Goal: Task Accomplishment & Management: Use online tool/utility

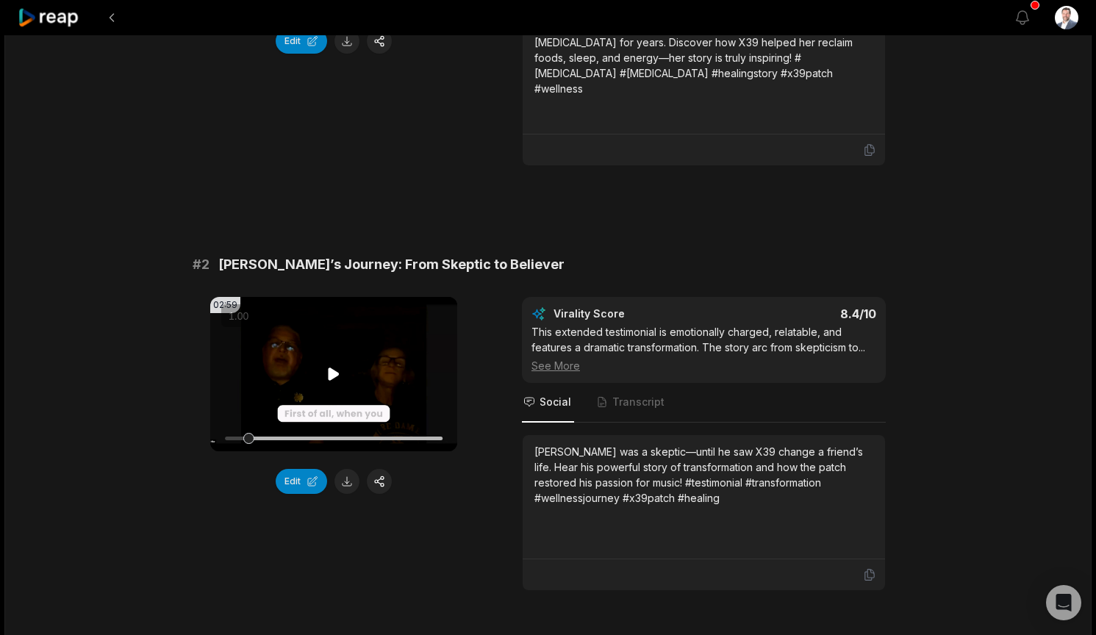
click at [331, 368] on icon at bounding box center [334, 374] width 11 height 13
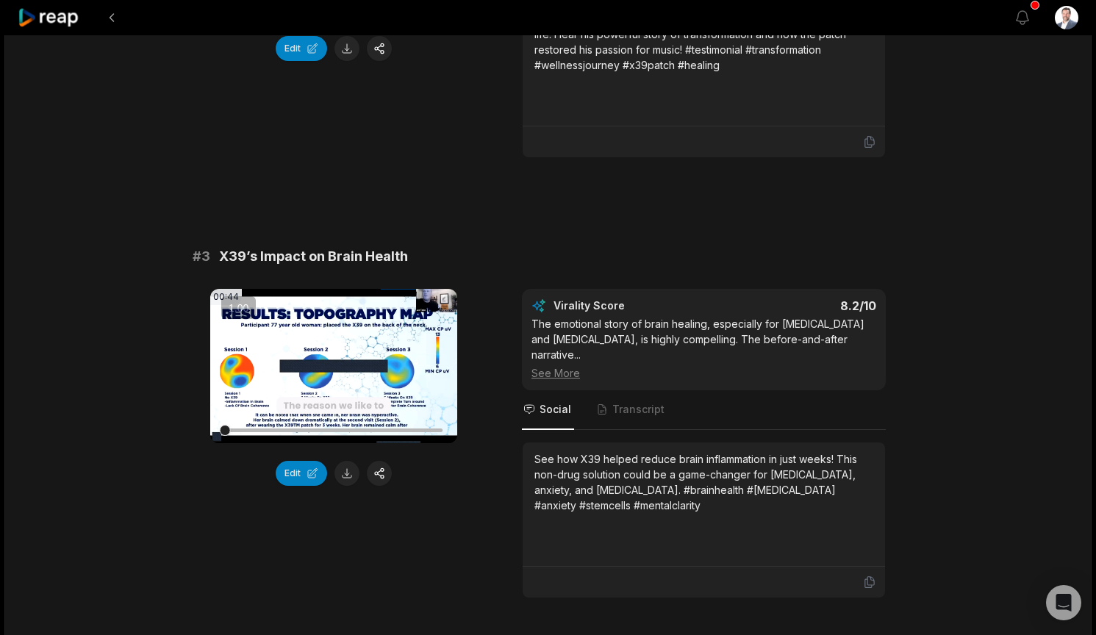
scroll to position [809, 0]
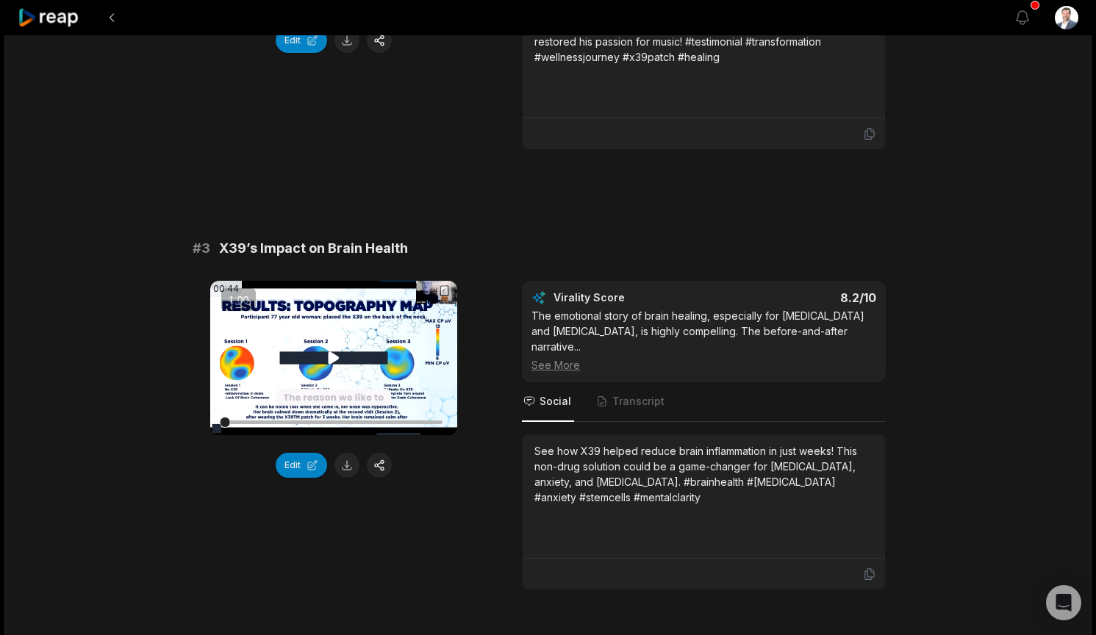
click at [336, 352] on icon at bounding box center [334, 358] width 11 height 13
click at [296, 453] on button "Edit" at bounding box center [301, 465] width 51 height 25
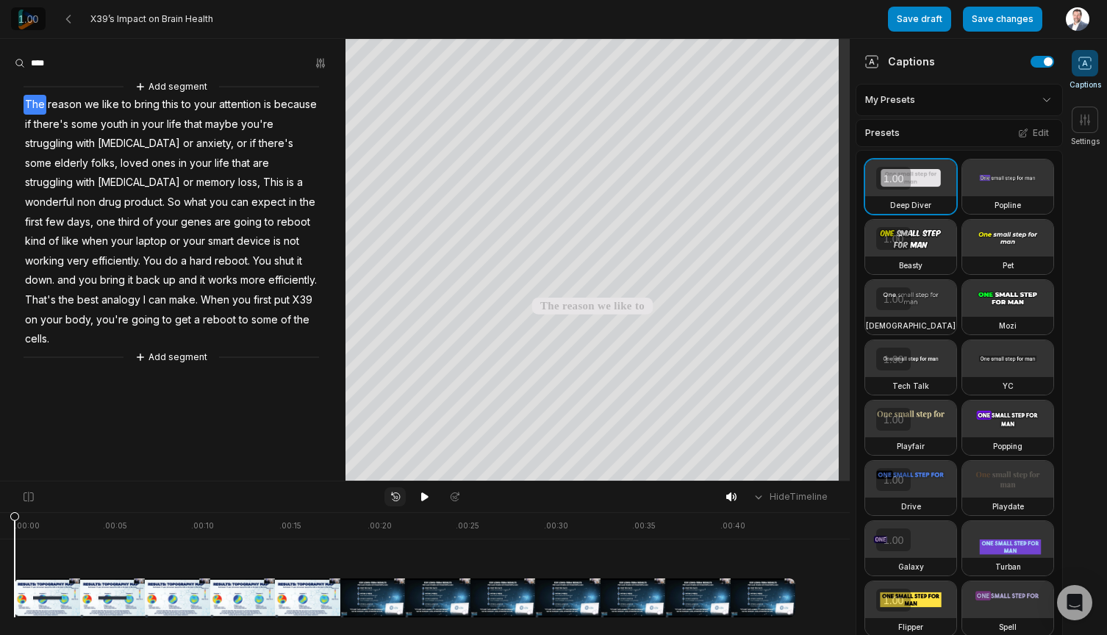
click at [397, 497] on icon at bounding box center [395, 497] width 13 height 12
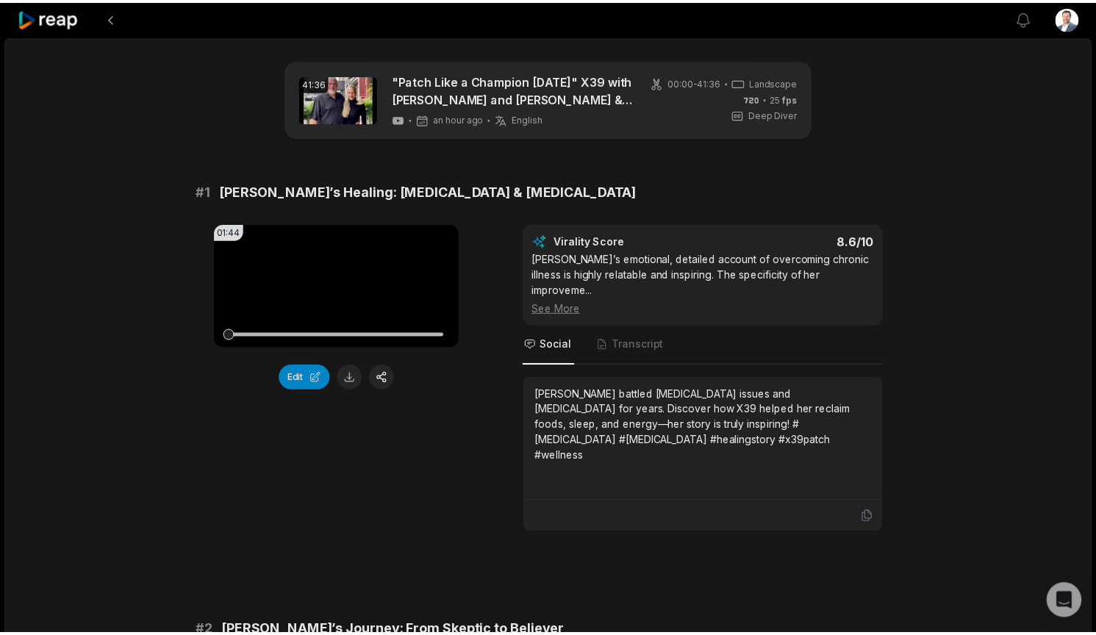
scroll to position [809, 0]
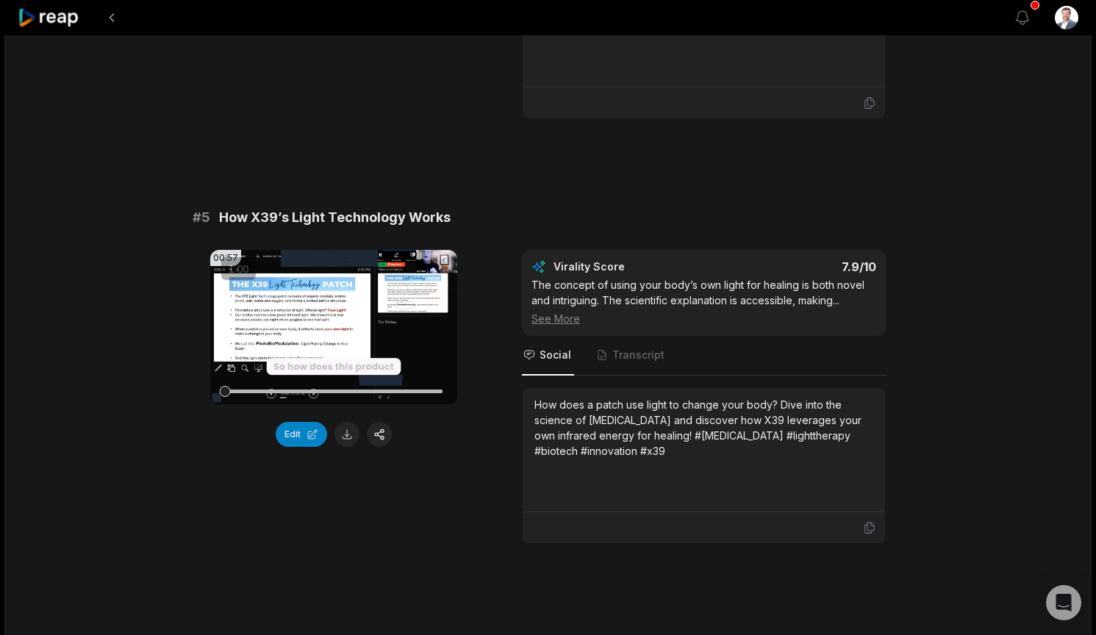
scroll to position [1838, 0]
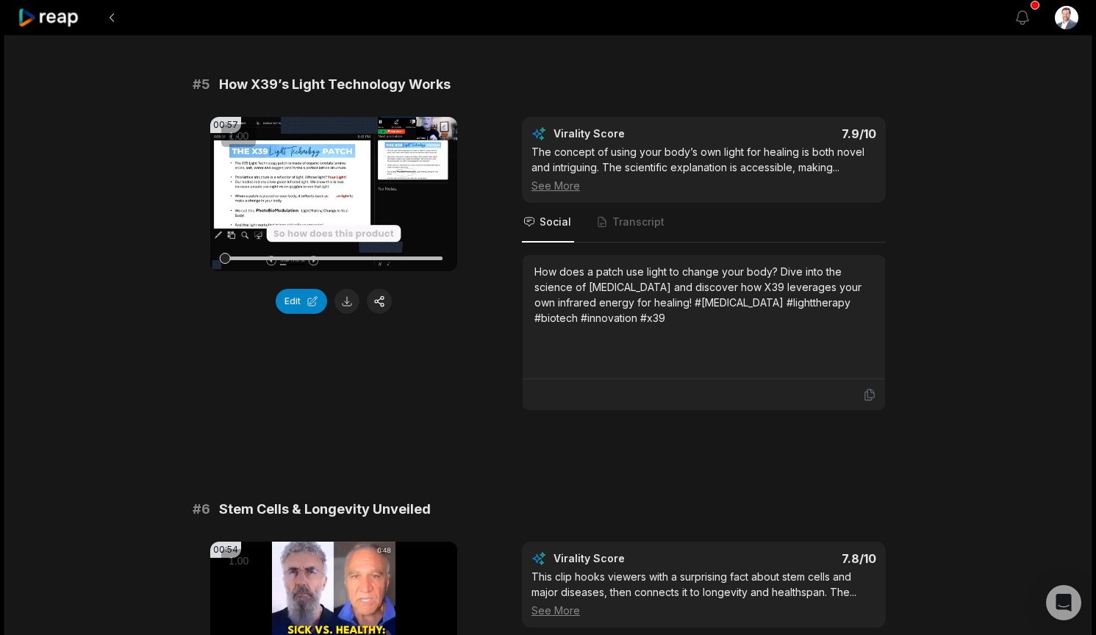
click at [318, 176] on video "Your browser does not support mp4 format." at bounding box center [333, 194] width 247 height 154
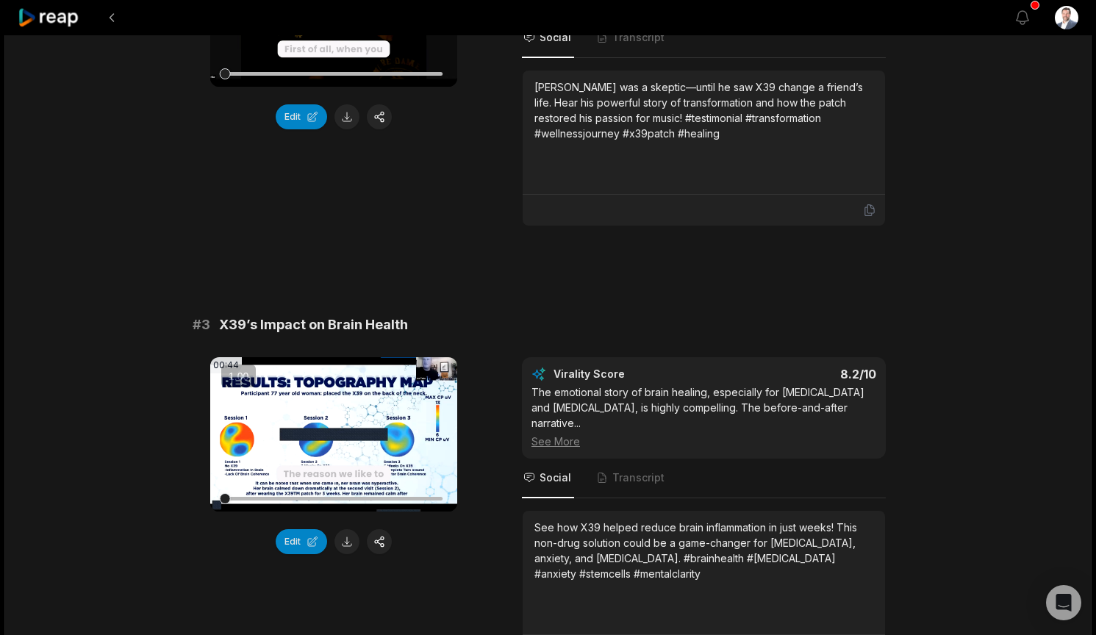
scroll to position [735, 0]
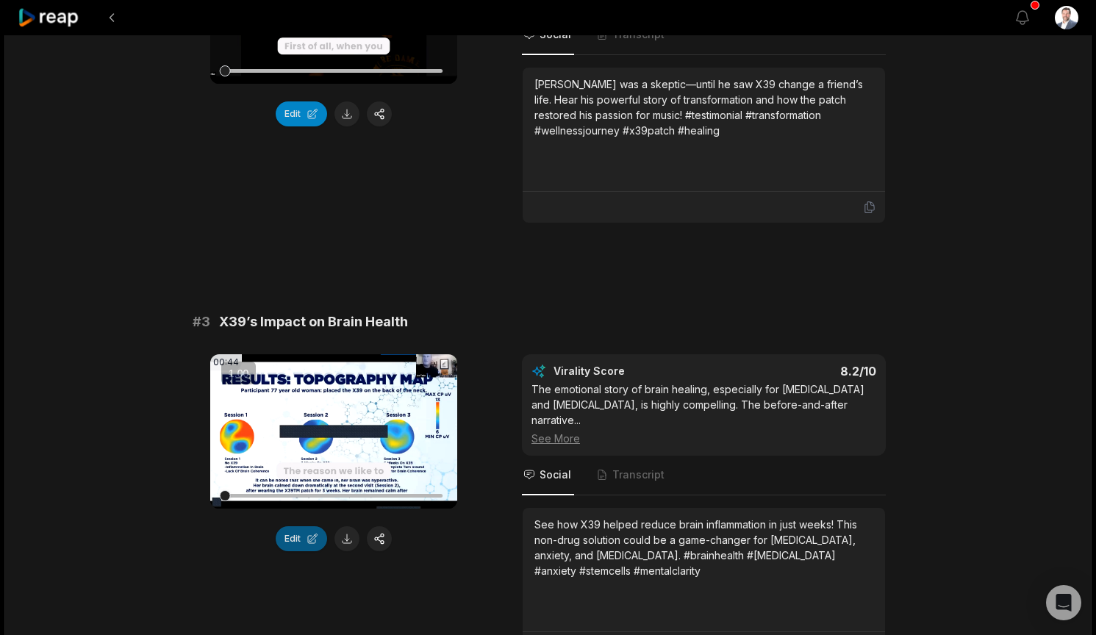
click at [300, 527] on button "Edit" at bounding box center [301, 539] width 51 height 25
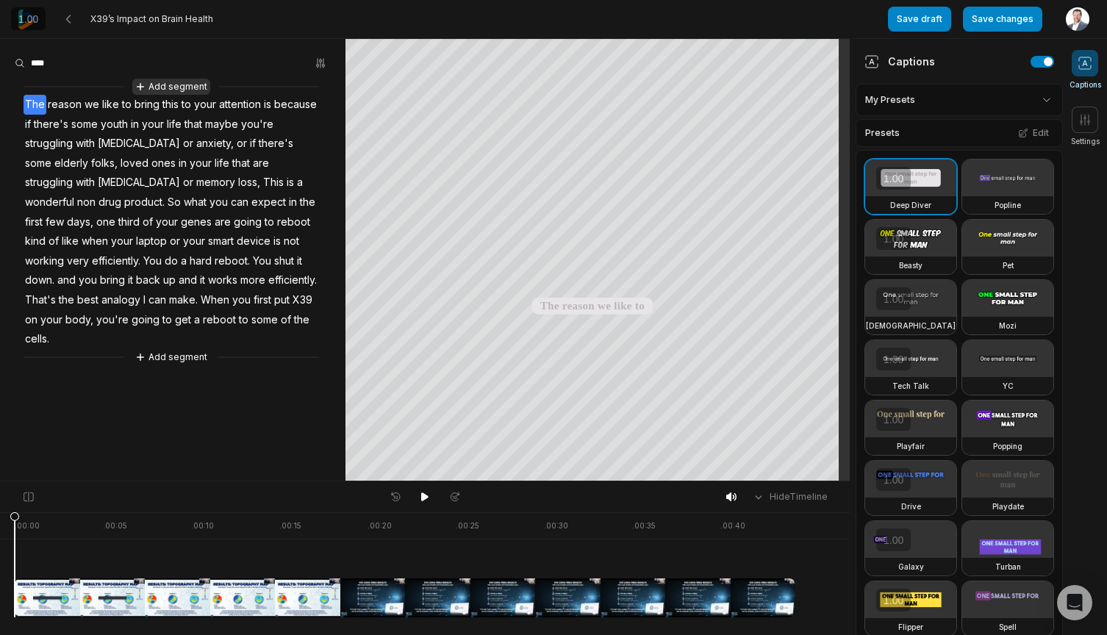
click at [163, 83] on button "Add segment" at bounding box center [171, 87] width 78 height 16
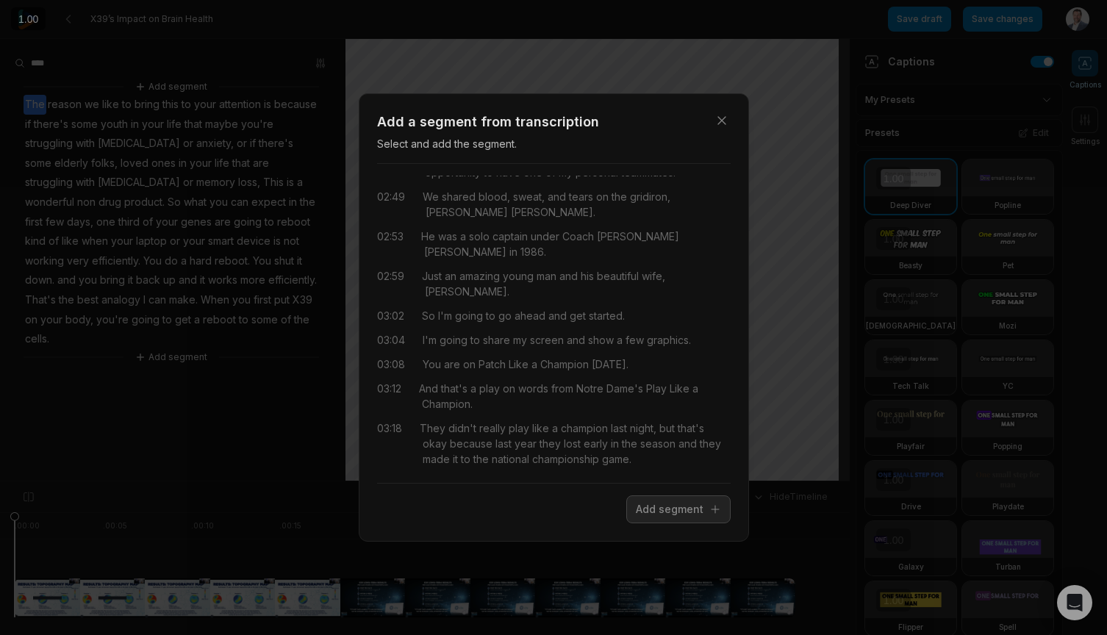
scroll to position [1030, 0]
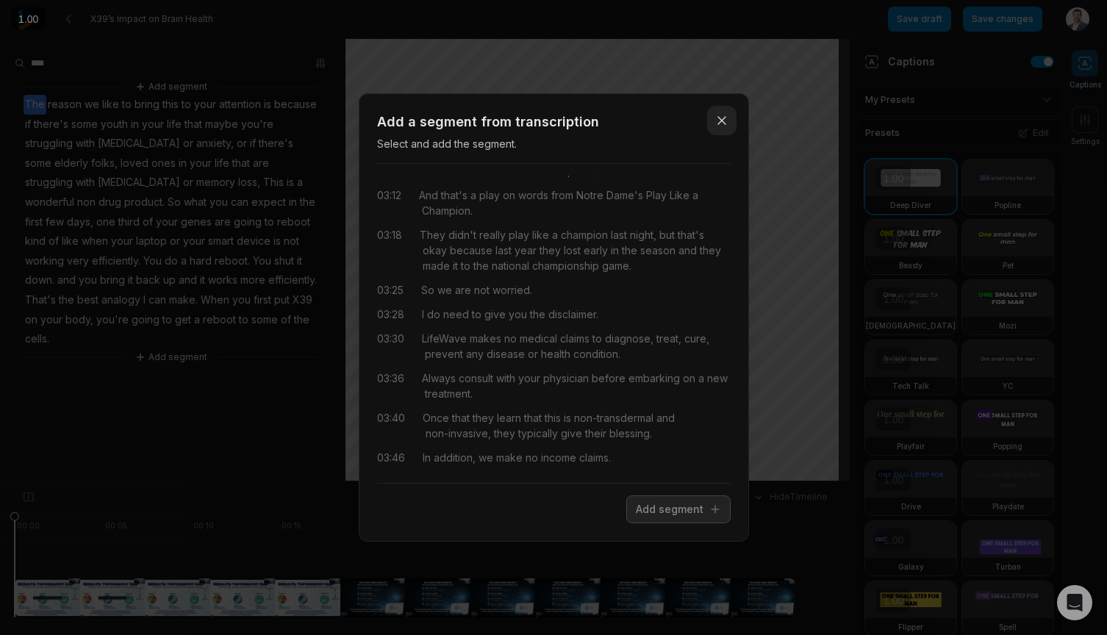
click at [717, 120] on icon "button" at bounding box center [722, 120] width 15 height 15
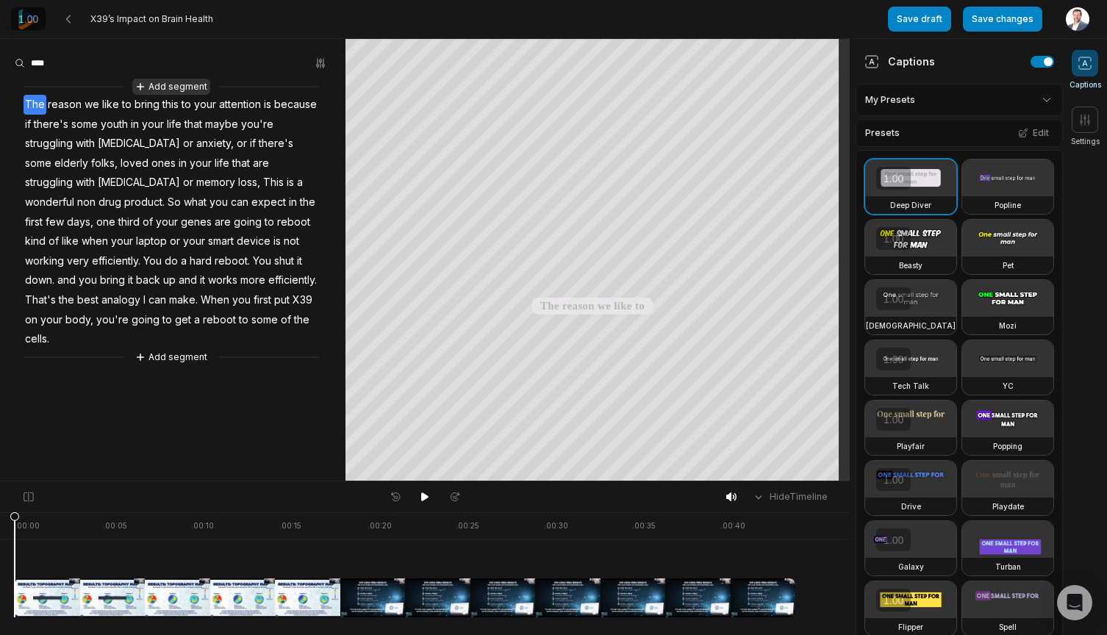
click at [165, 81] on button "Add segment" at bounding box center [171, 87] width 78 height 16
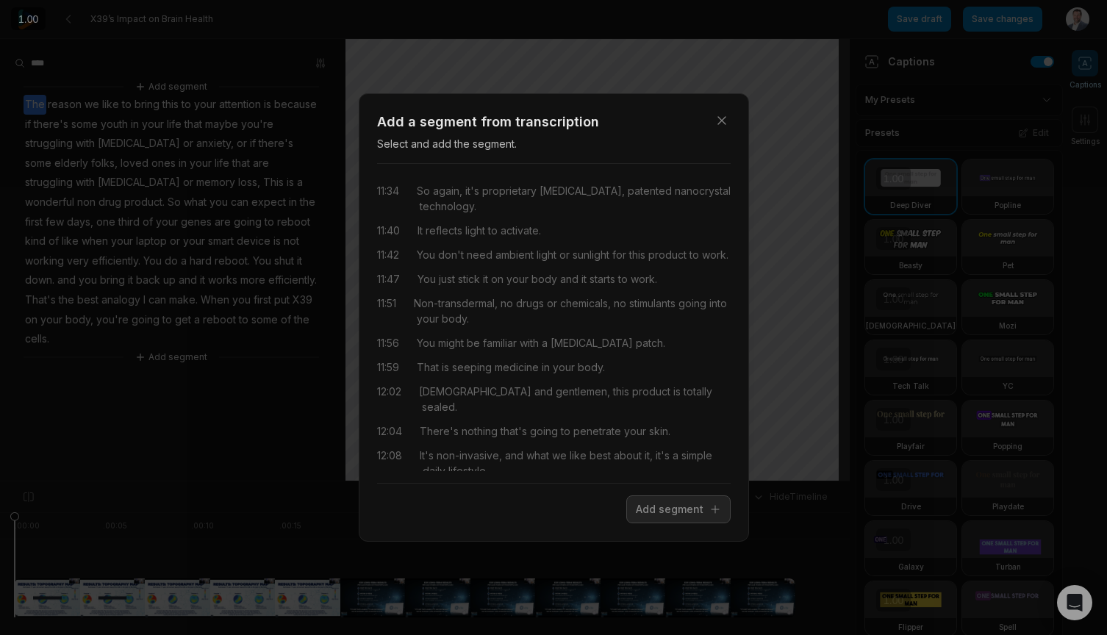
scroll to position [4853, 0]
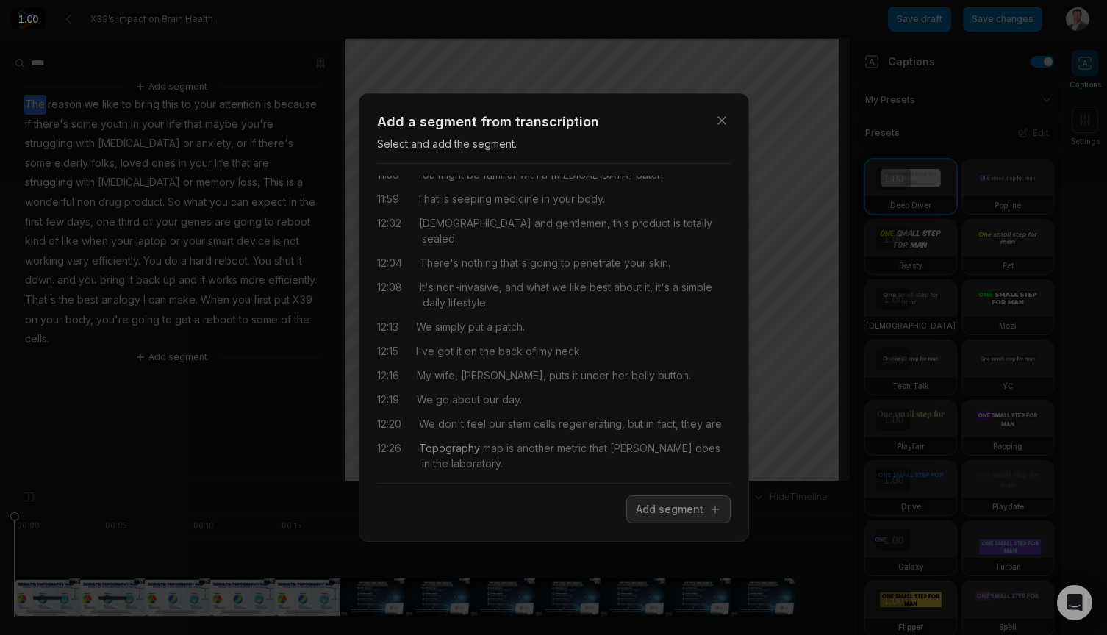
click at [438, 440] on span "Topography" at bounding box center [449, 447] width 61 height 15
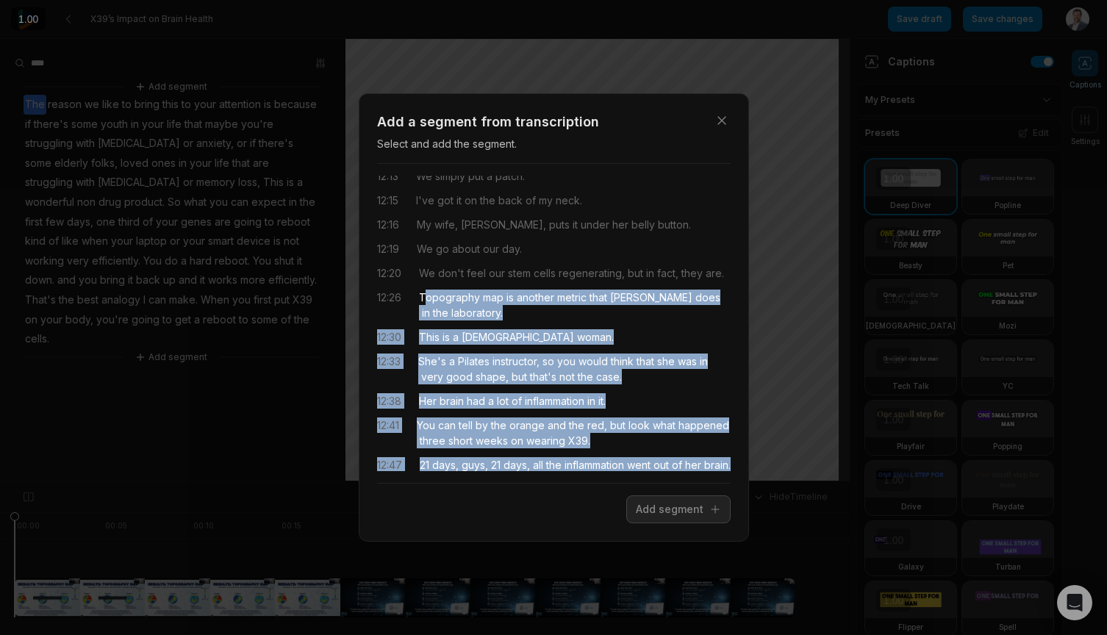
scroll to position [5023, 0]
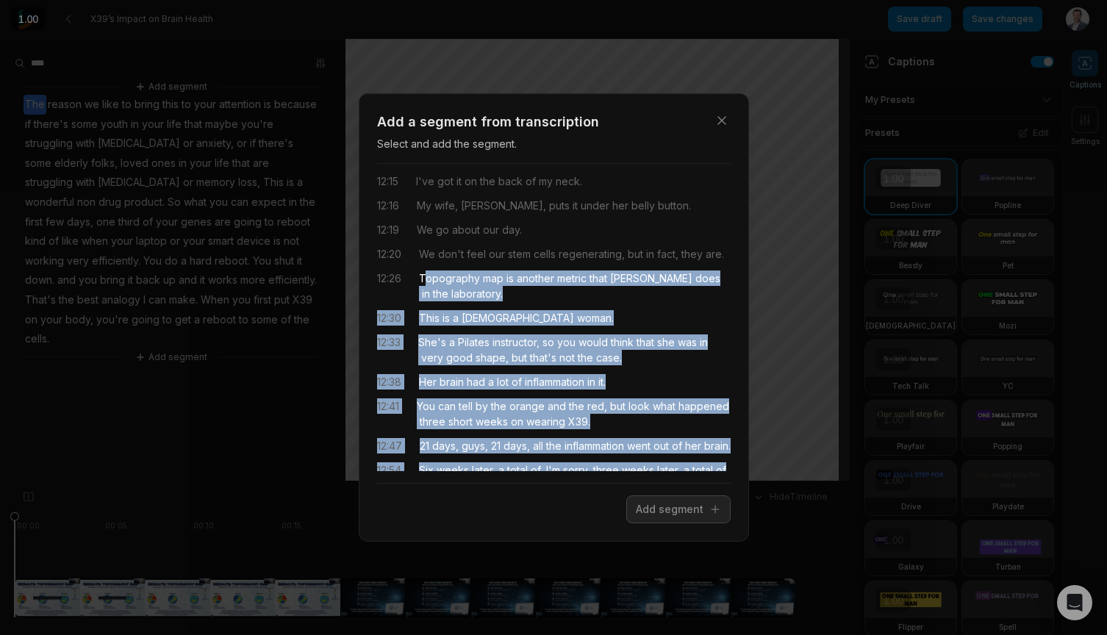
drag, startPoint x: 424, startPoint y: 384, endPoint x: 711, endPoint y: 457, distance: 296.6
click at [711, 457] on div "00:00 so if you count the number of stem cells in people with heart disease car…" at bounding box center [554, 324] width 354 height 296
click at [674, 515] on button "Add segment" at bounding box center [679, 510] width 104 height 28
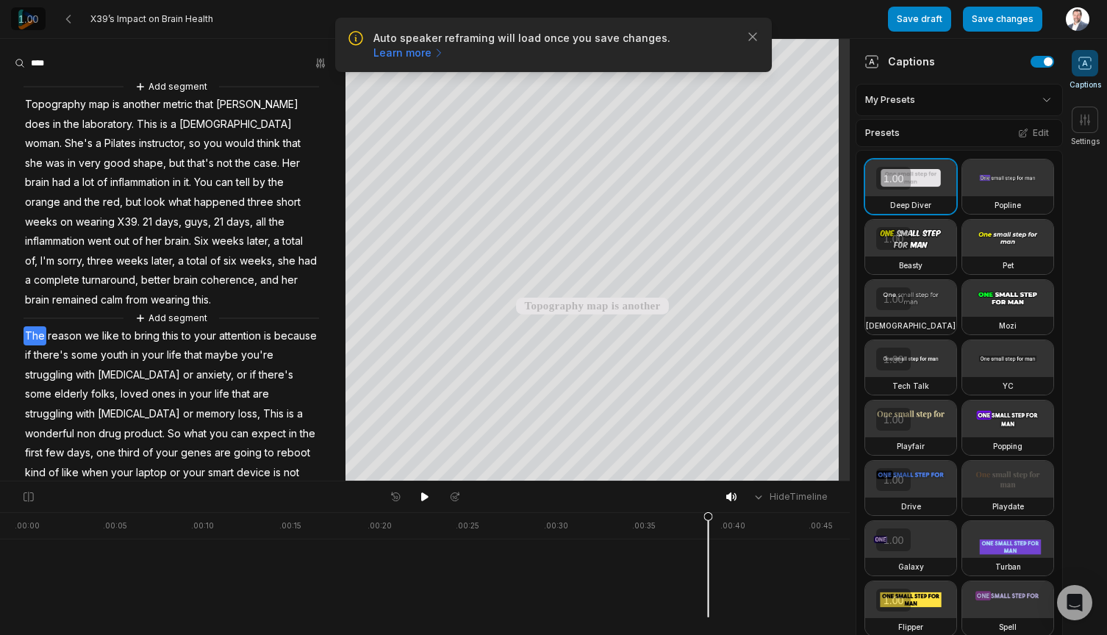
scroll to position [0, 0]
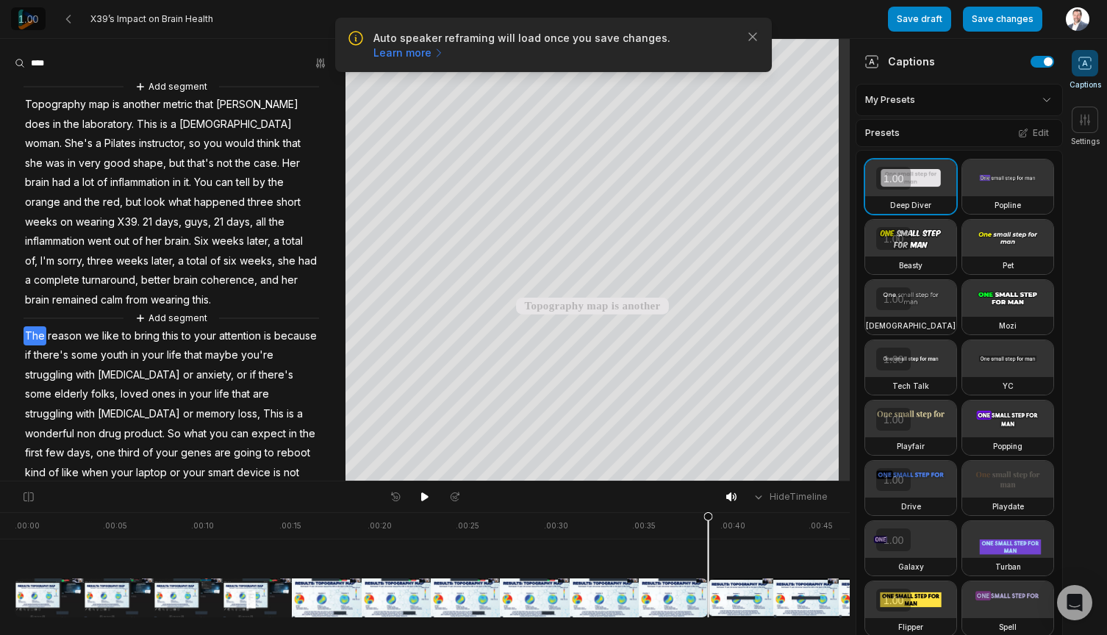
scroll to position [129, 0]
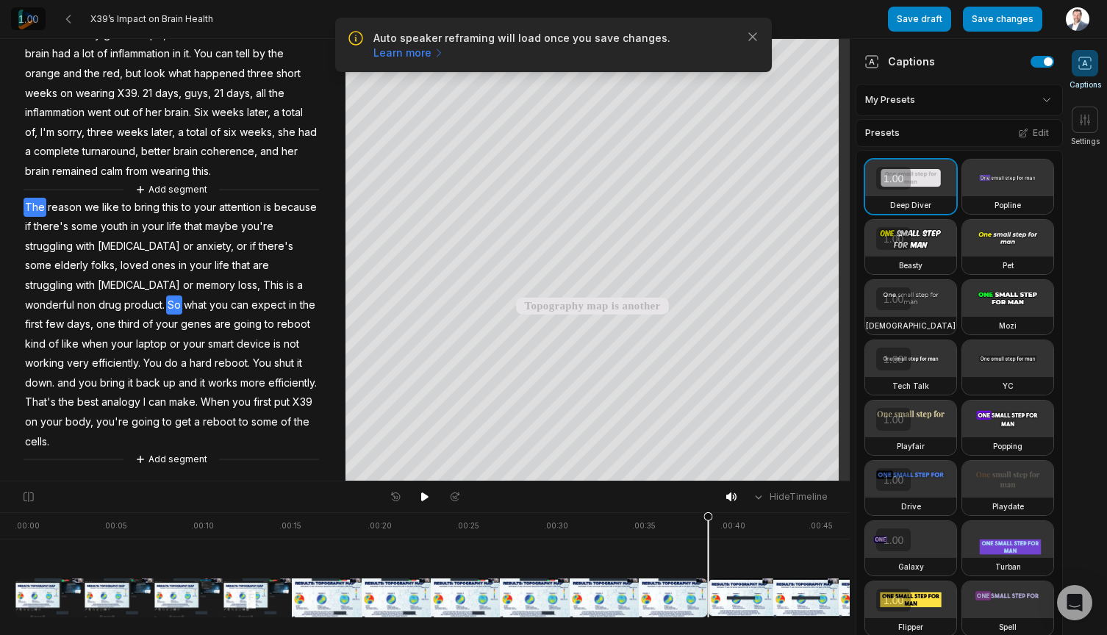
click at [174, 306] on span "So" at bounding box center [174, 306] width 16 height 20
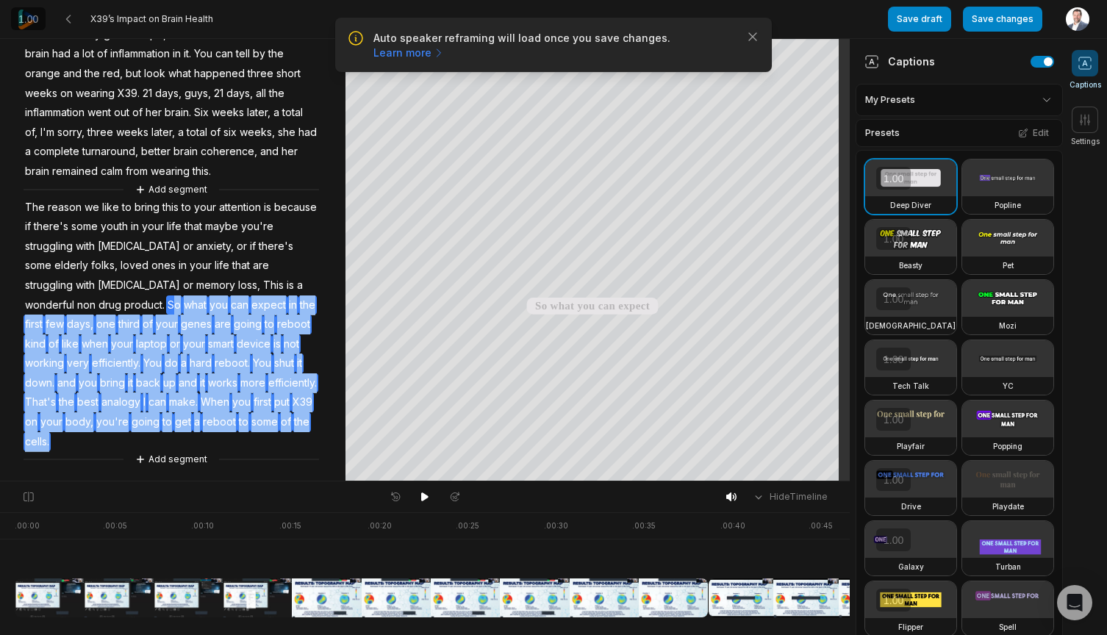
drag, startPoint x: 174, startPoint y: 306, endPoint x: 290, endPoint y: 439, distance: 176.7
click at [290, 439] on div "Add segment Topography map is another metric that David does in the laboratory.…" at bounding box center [173, 209] width 346 height 518
click at [90, 417] on button "Remove video" at bounding box center [100, 418] width 99 height 19
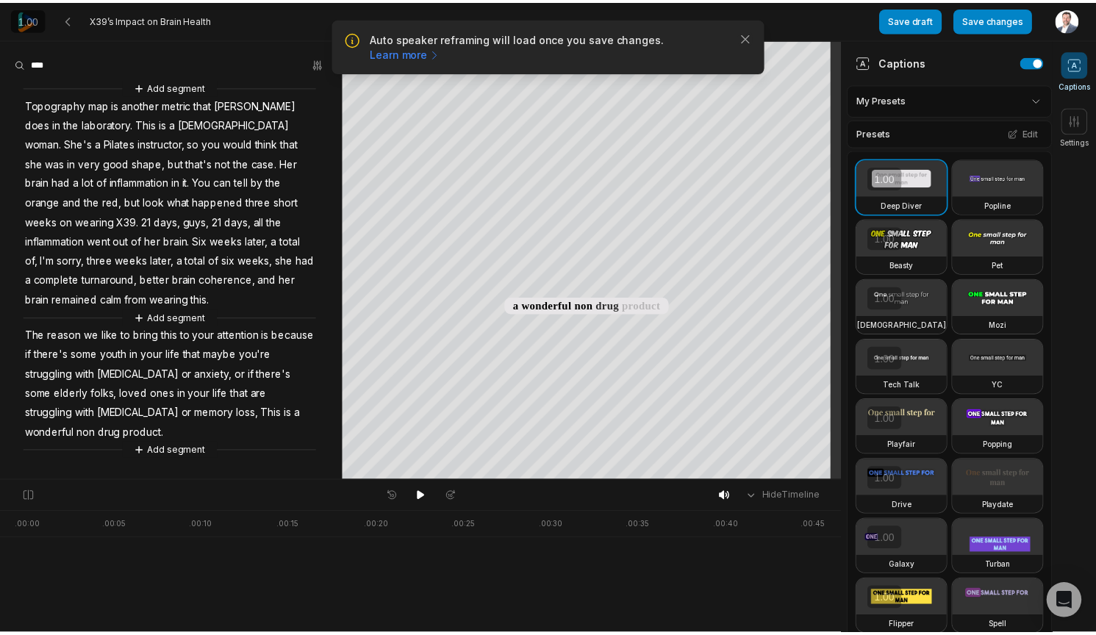
scroll to position [0, 0]
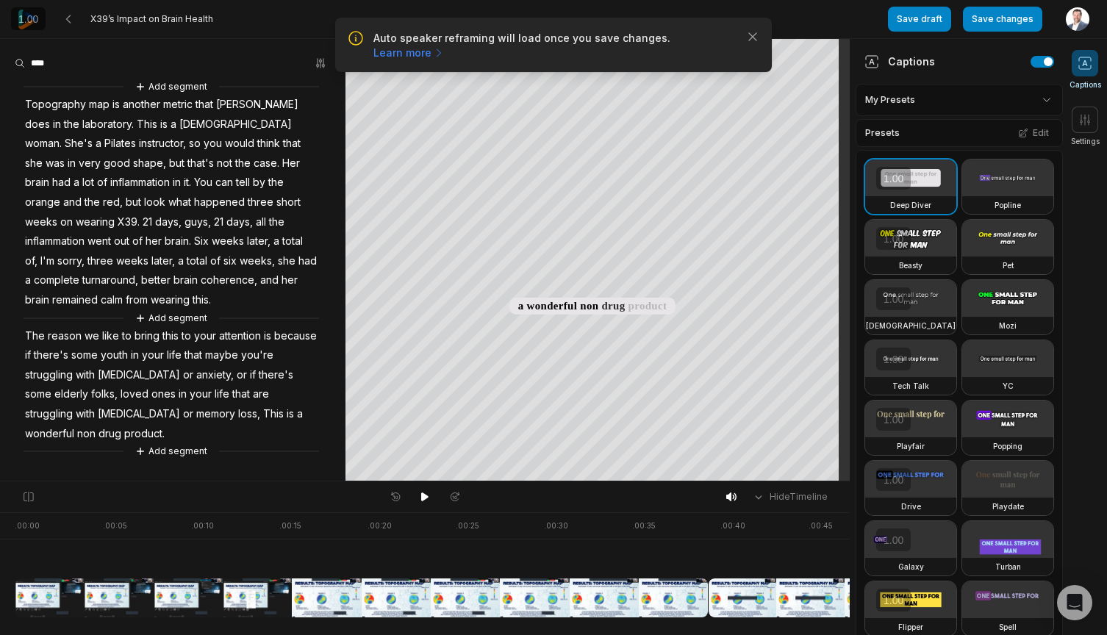
click at [445, 46] on link "Learn more" at bounding box center [409, 53] width 71 height 15
click at [998, 24] on button "Save changes" at bounding box center [1002, 19] width 79 height 25
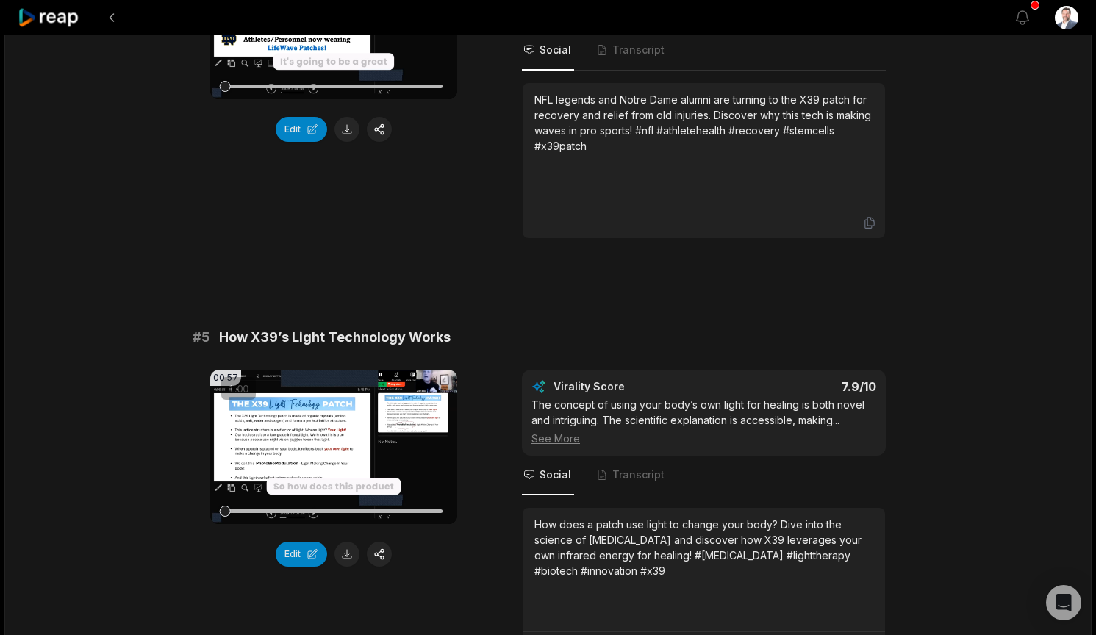
scroll to position [1691, 0]
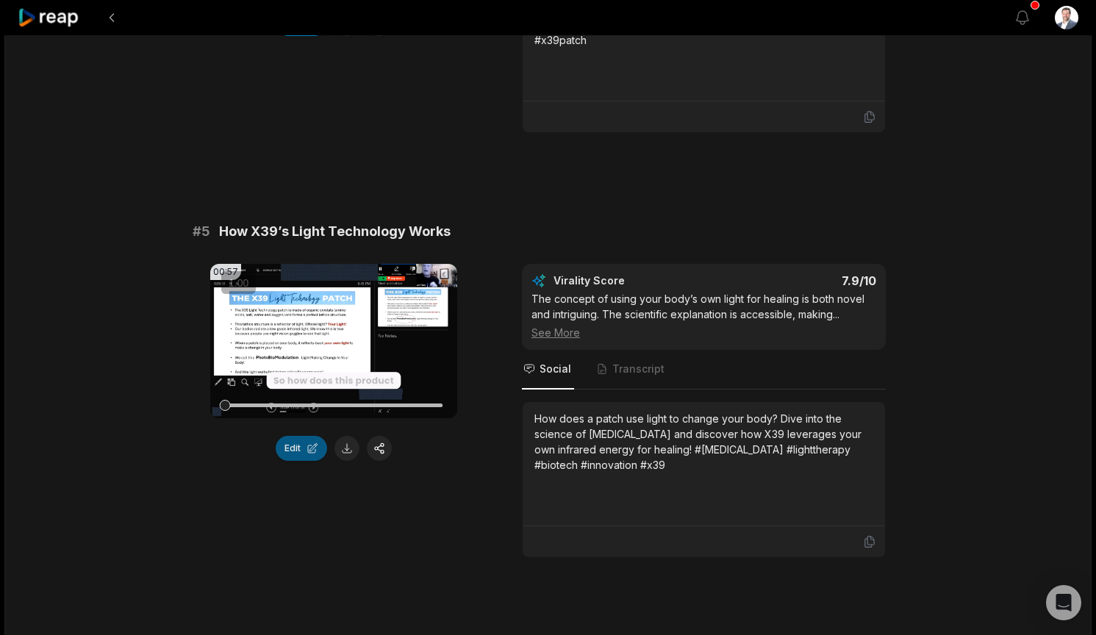
click at [294, 438] on button "Edit" at bounding box center [301, 448] width 51 height 25
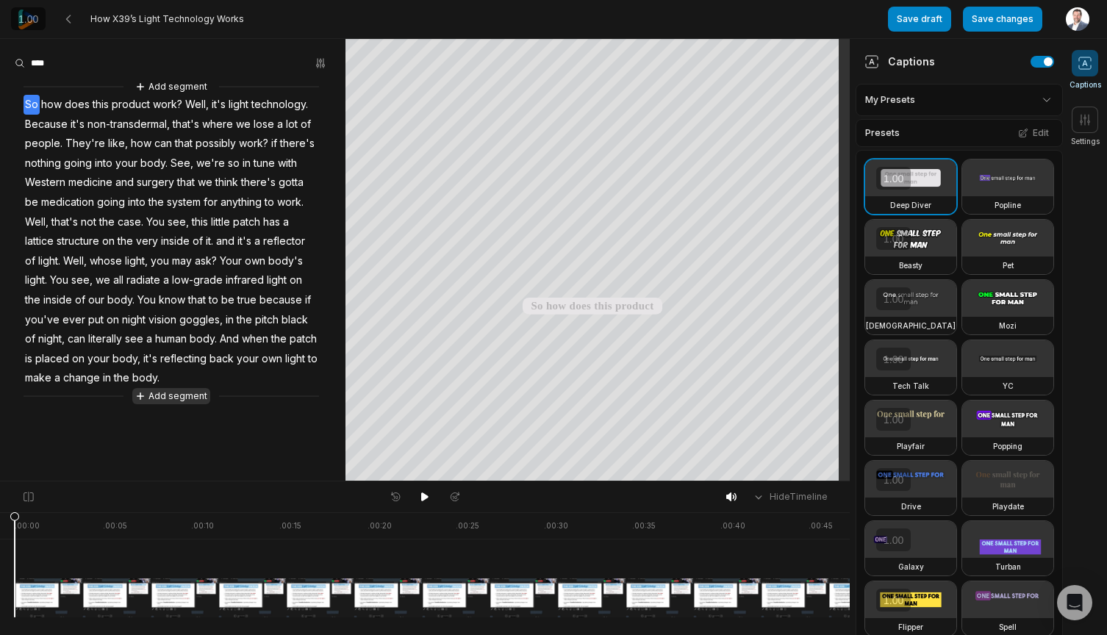
click at [172, 397] on button "Add segment" at bounding box center [171, 396] width 78 height 16
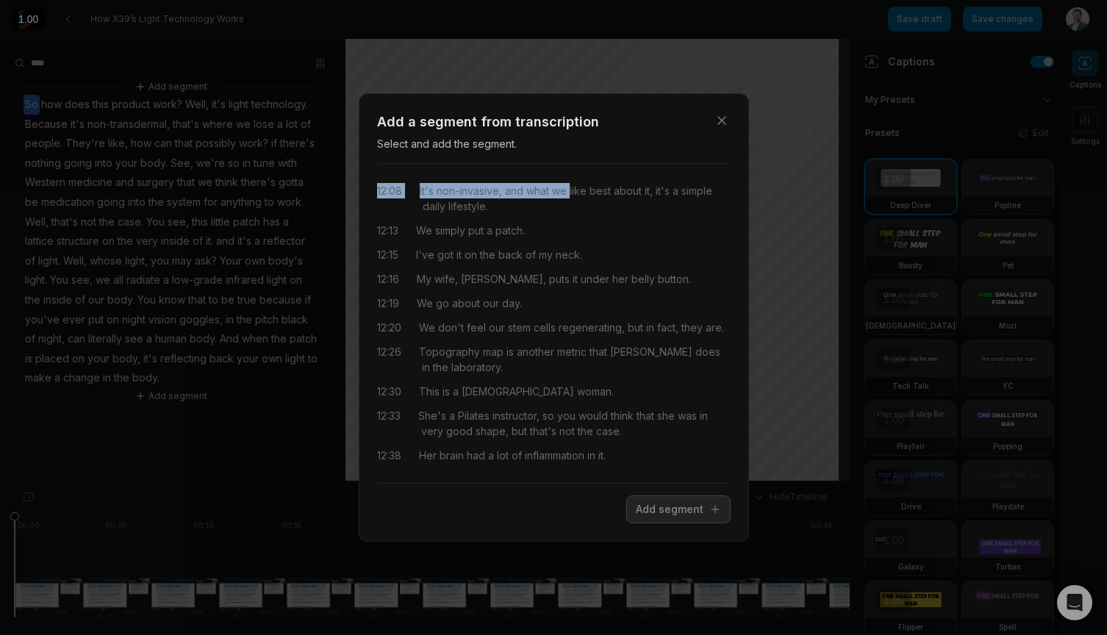
scroll to position [413, 0]
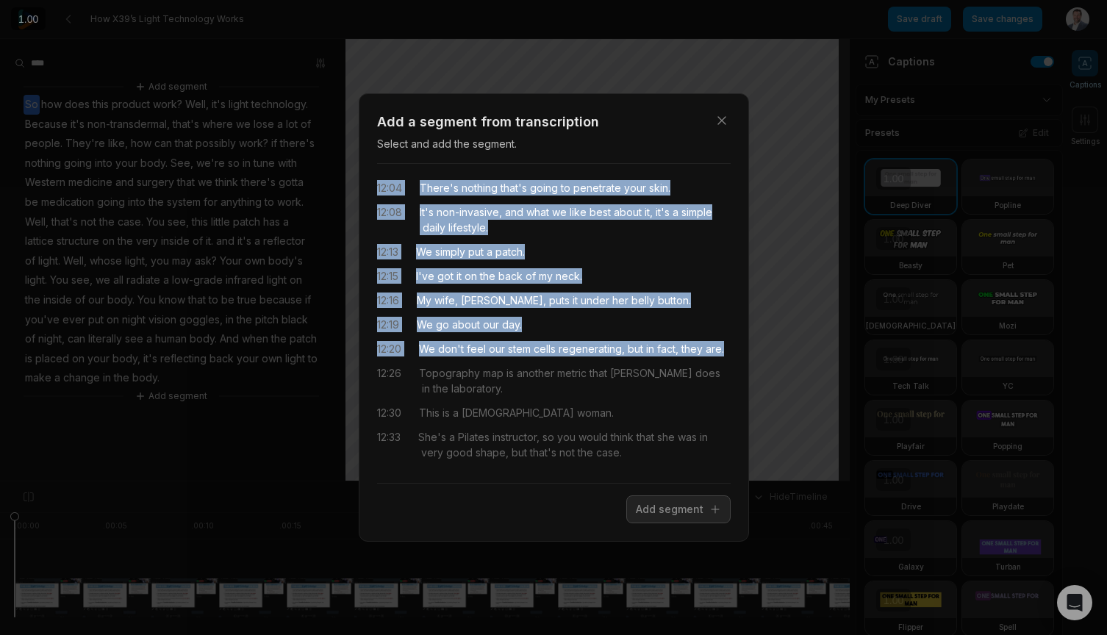
drag, startPoint x: 419, startPoint y: 193, endPoint x: 619, endPoint y: 363, distance: 261.9
click at [619, 363] on div "11:06 We call that process photobiomodulation. 11:10 For the last two years, th…" at bounding box center [554, 324] width 354 height 296
click at [681, 510] on button "Add segment" at bounding box center [679, 510] width 104 height 28
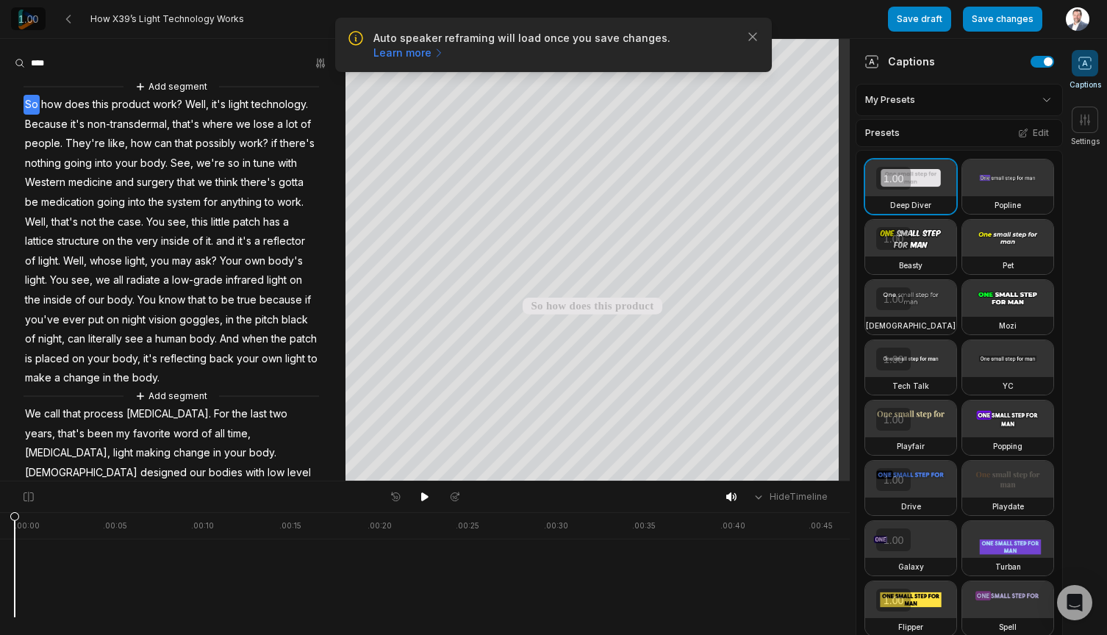
scroll to position [0, 0]
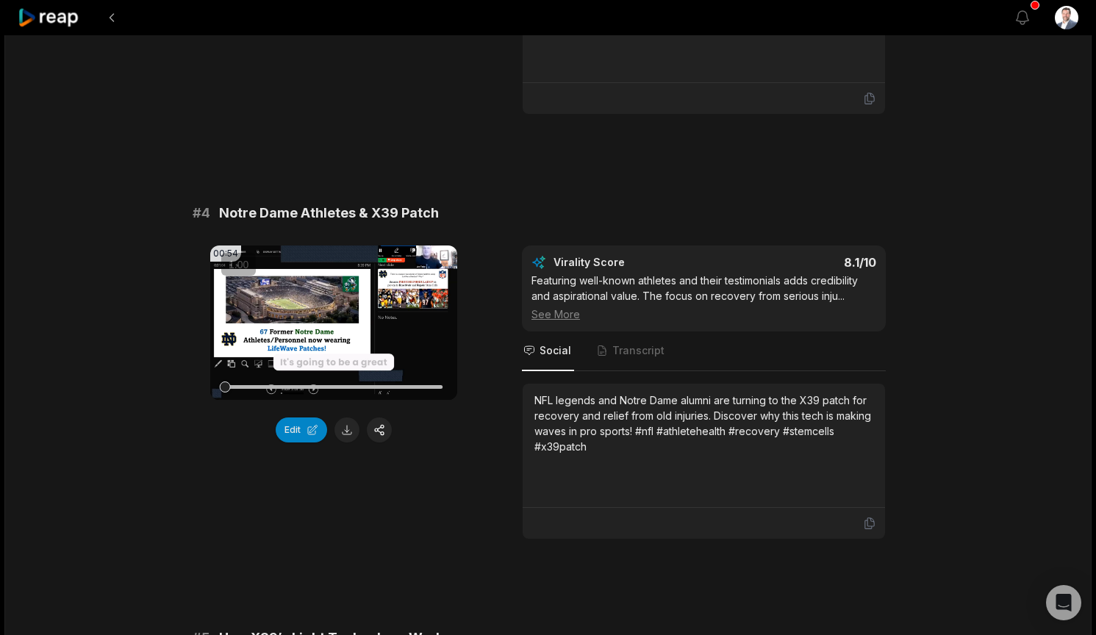
scroll to position [1324, 0]
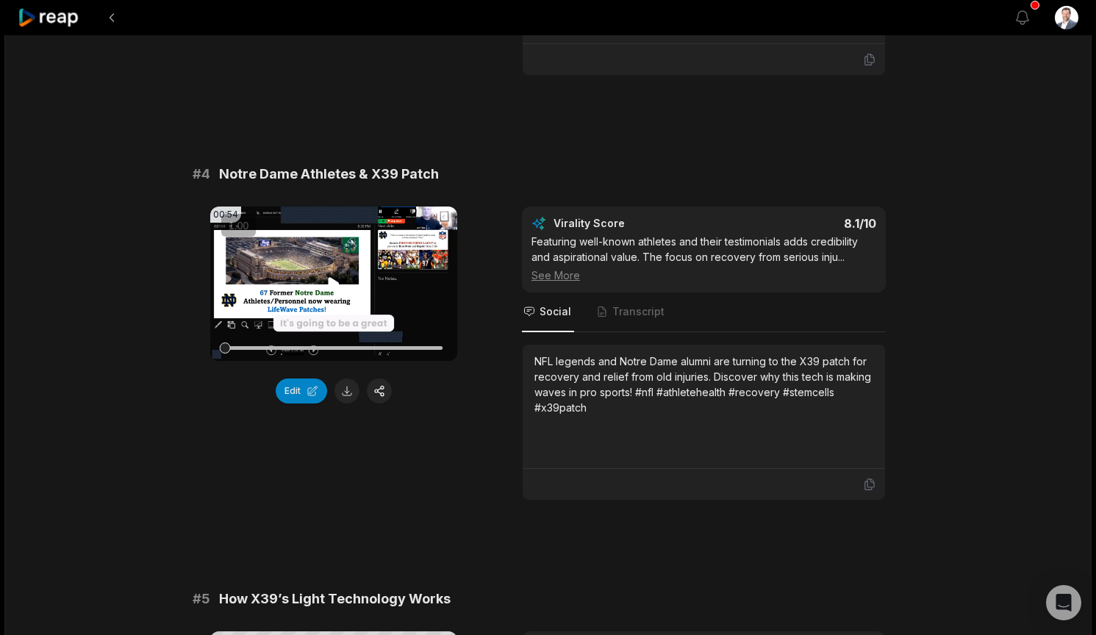
click at [311, 263] on video "Your browser does not support mp4 format." at bounding box center [333, 284] width 247 height 154
click at [335, 275] on icon at bounding box center [334, 284] width 18 height 18
click at [296, 384] on button "Edit" at bounding box center [301, 391] width 51 height 25
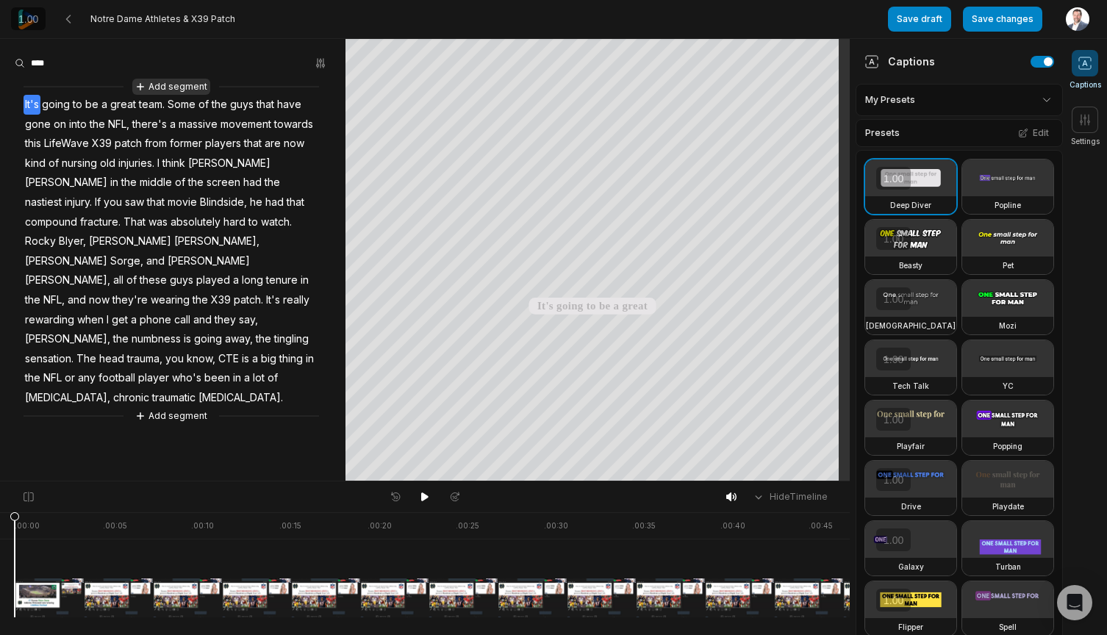
click at [175, 86] on button "Add segment" at bounding box center [171, 87] width 78 height 16
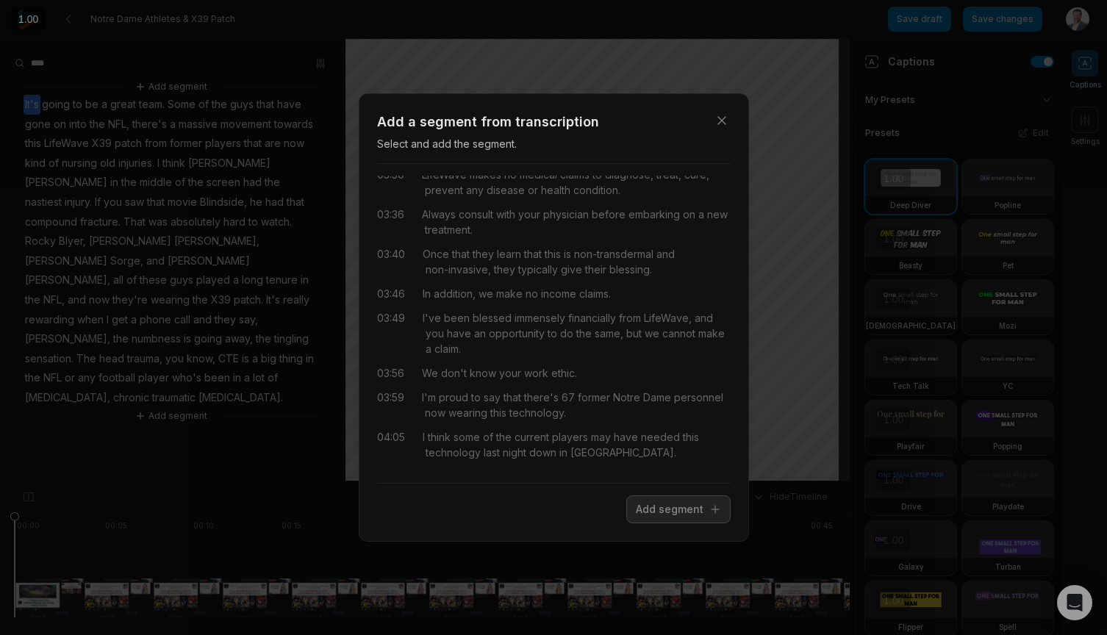
scroll to position [1209, 0]
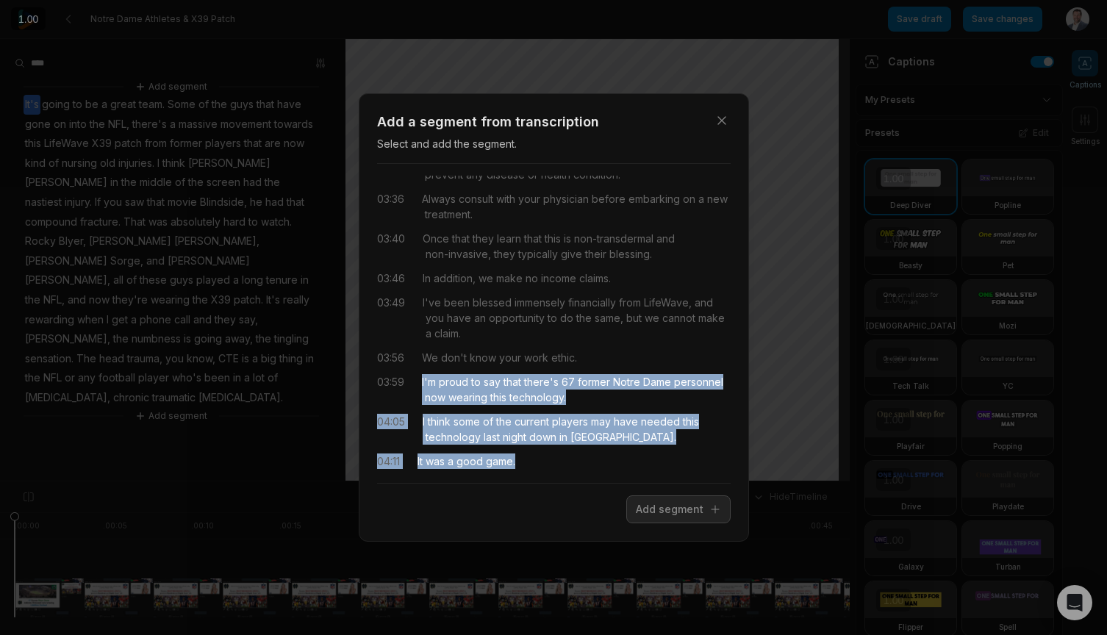
drag, startPoint x: 420, startPoint y: 350, endPoint x: 710, endPoint y: 458, distance: 309.9
click at [710, 458] on div "00:00 so if you count the number of stem cells in people with heart disease car…" at bounding box center [554, 324] width 354 height 296
click at [688, 509] on button "Add segment" at bounding box center [679, 510] width 104 height 28
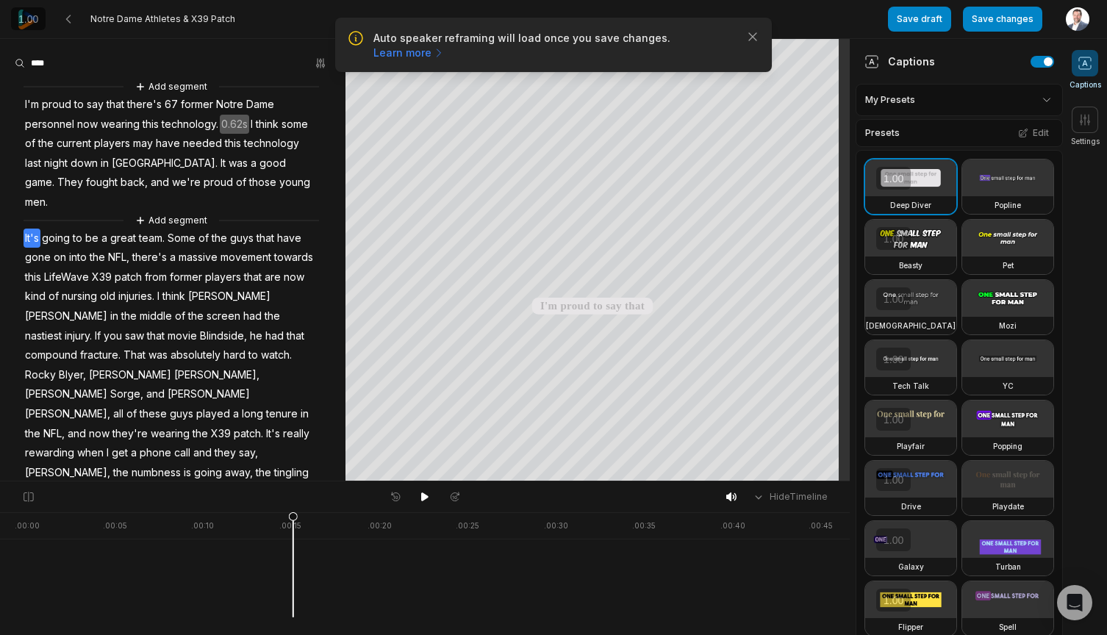
scroll to position [0, 0]
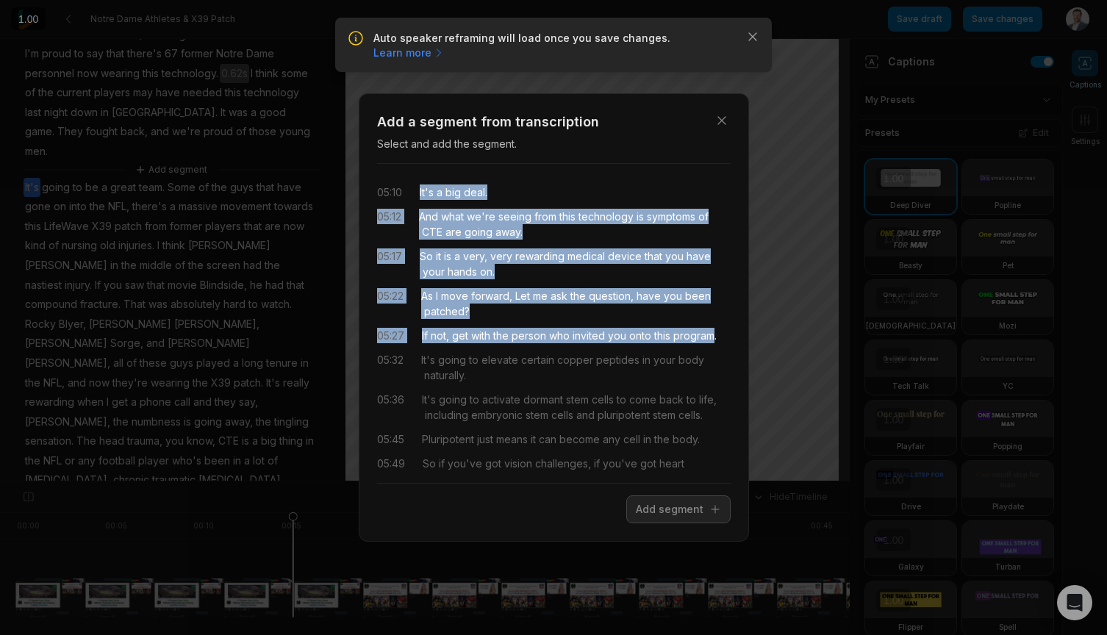
click at [717, 334] on div "05:10 It's a big deal. 05:12 And what we're seeing from this technology is symp…" at bounding box center [554, 324] width 354 height 296
click at [660, 515] on button "Add segment" at bounding box center [679, 510] width 104 height 28
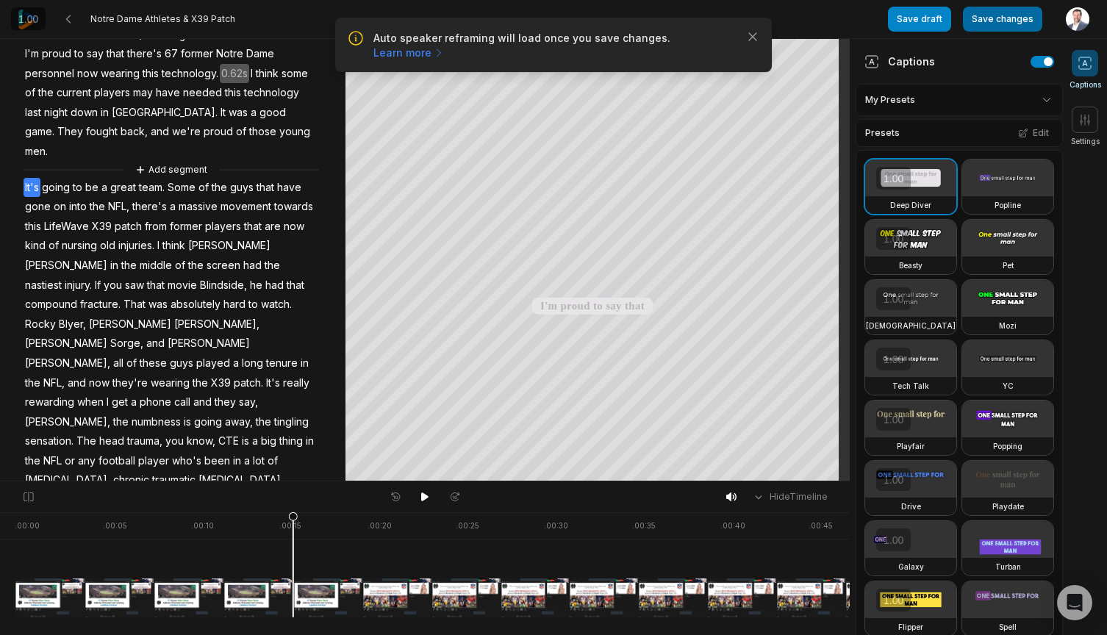
click at [993, 15] on button "Save changes" at bounding box center [1002, 19] width 79 height 25
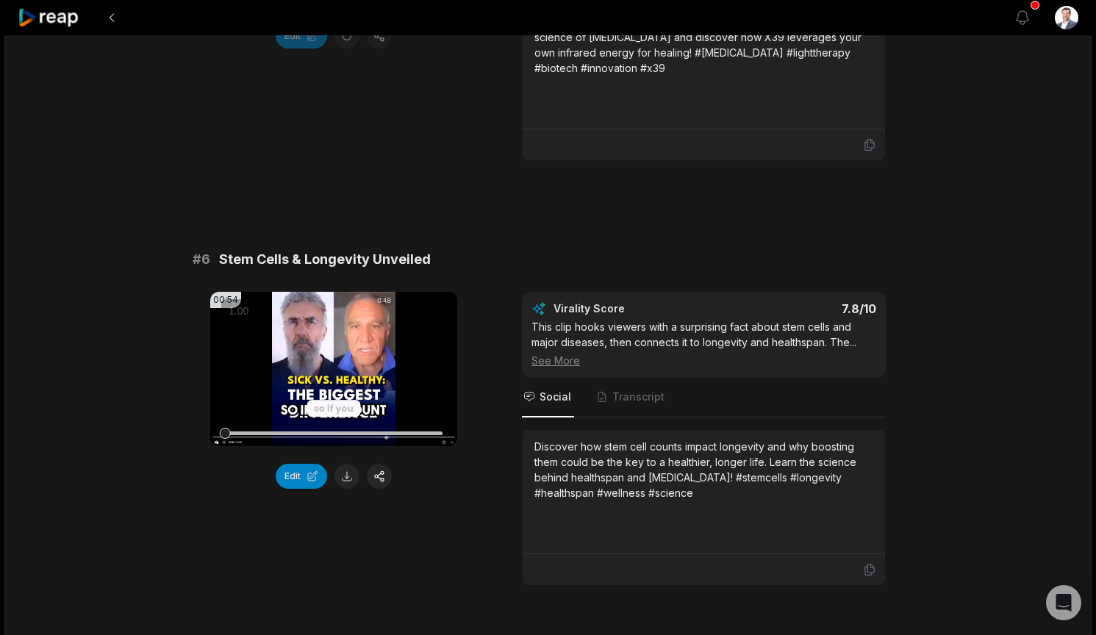
scroll to position [2133, 0]
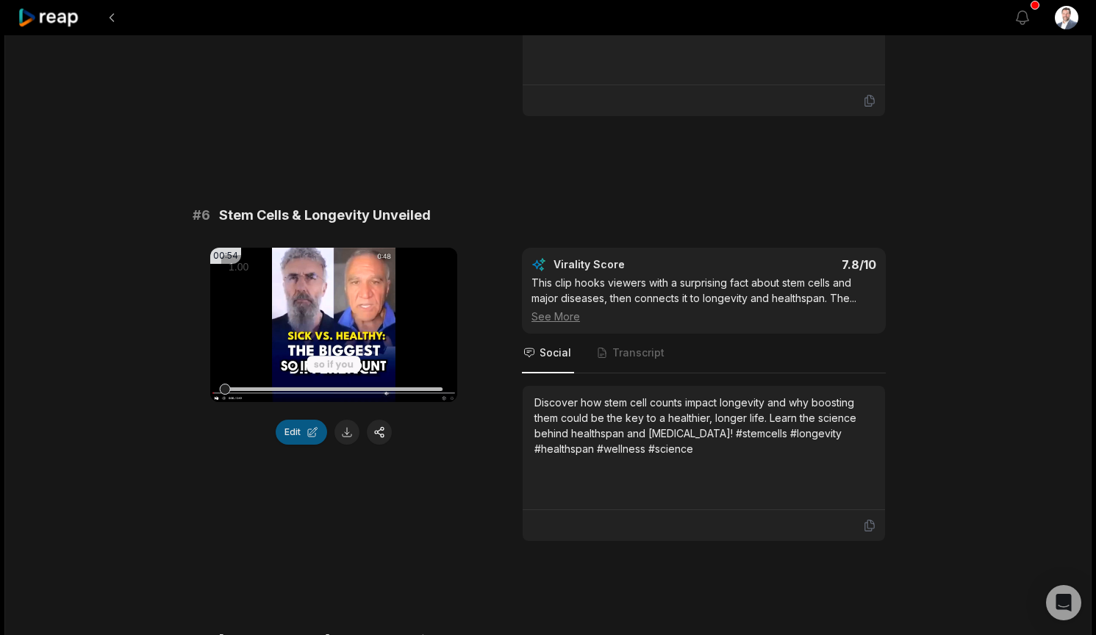
click at [307, 424] on button "Edit" at bounding box center [301, 432] width 51 height 25
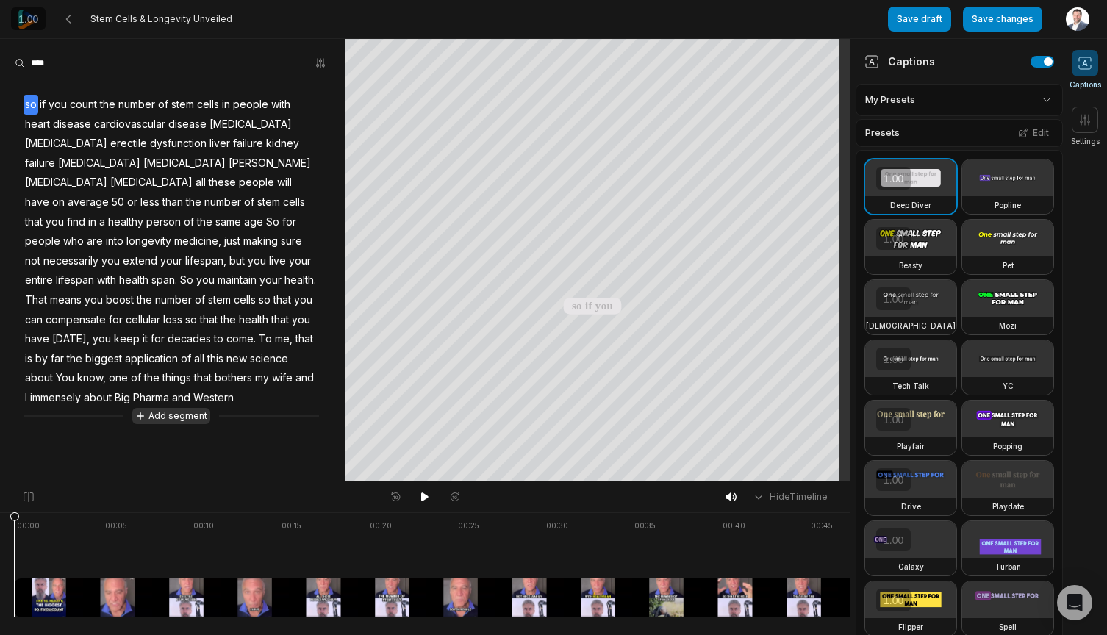
click at [171, 408] on button "Add segment" at bounding box center [171, 416] width 78 height 16
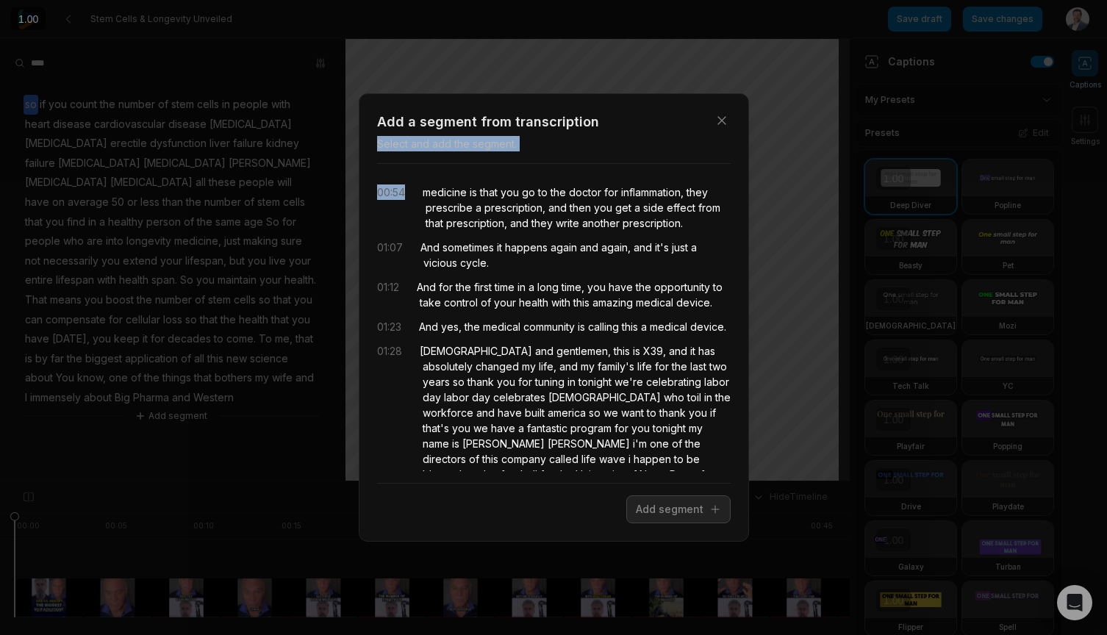
drag, startPoint x: 420, startPoint y: 190, endPoint x: 613, endPoint y: 15, distance: 261.3
click at [613, 15] on div "Close Add a segment from transcription Select and add the segment. 00:54 medici…" at bounding box center [553, 317] width 1107 height 635
click at [723, 122] on icon "button" at bounding box center [721, 120] width 7 height 7
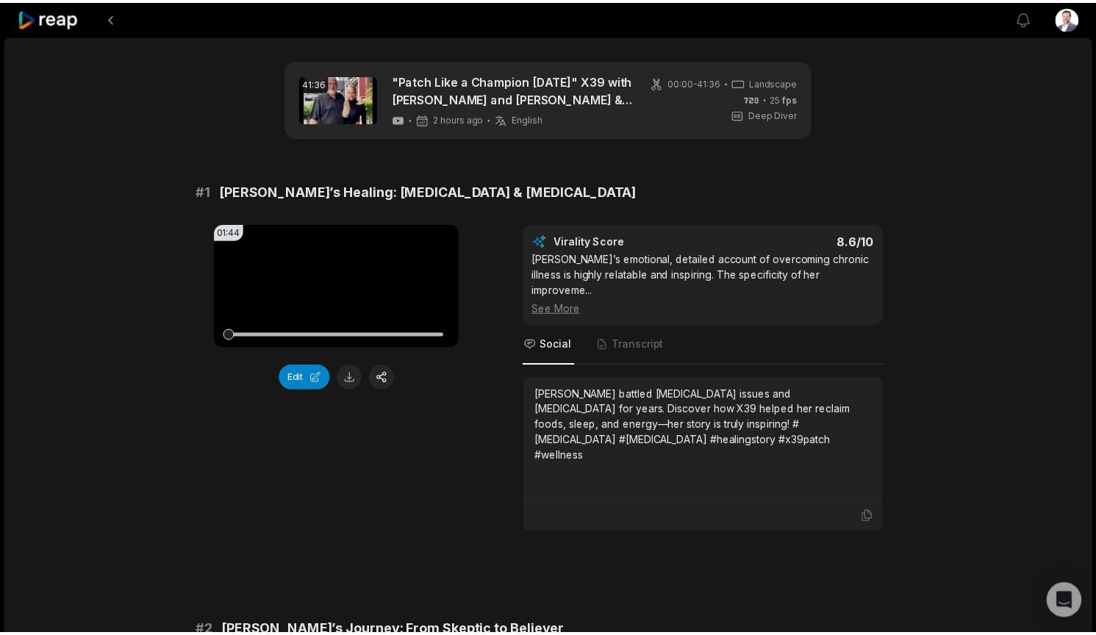
scroll to position [2133, 0]
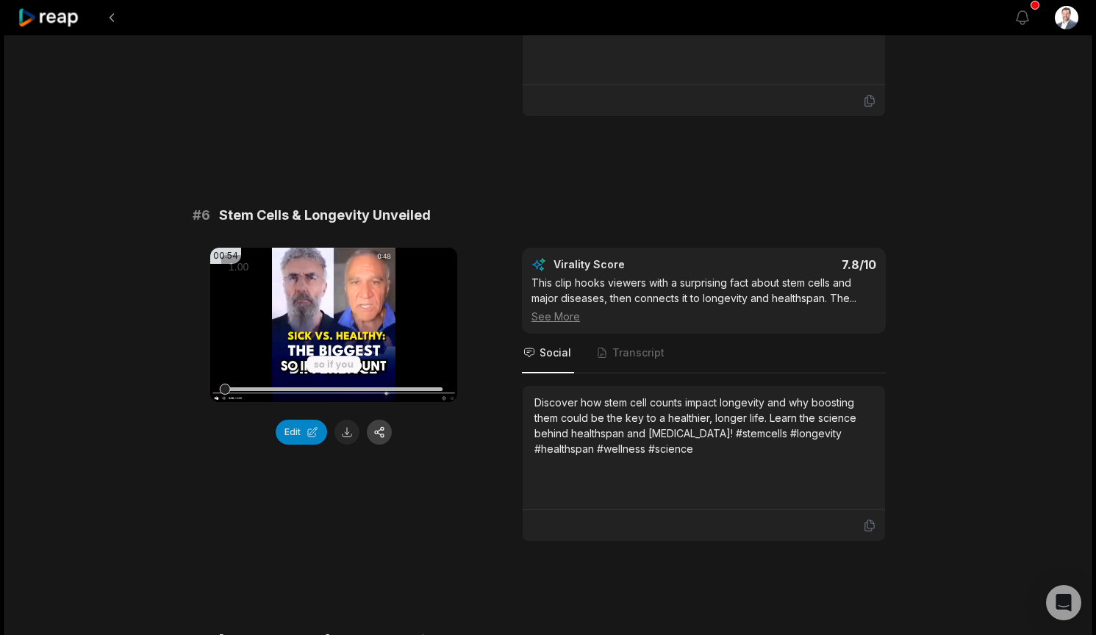
click at [382, 421] on button "button" at bounding box center [379, 432] width 25 height 25
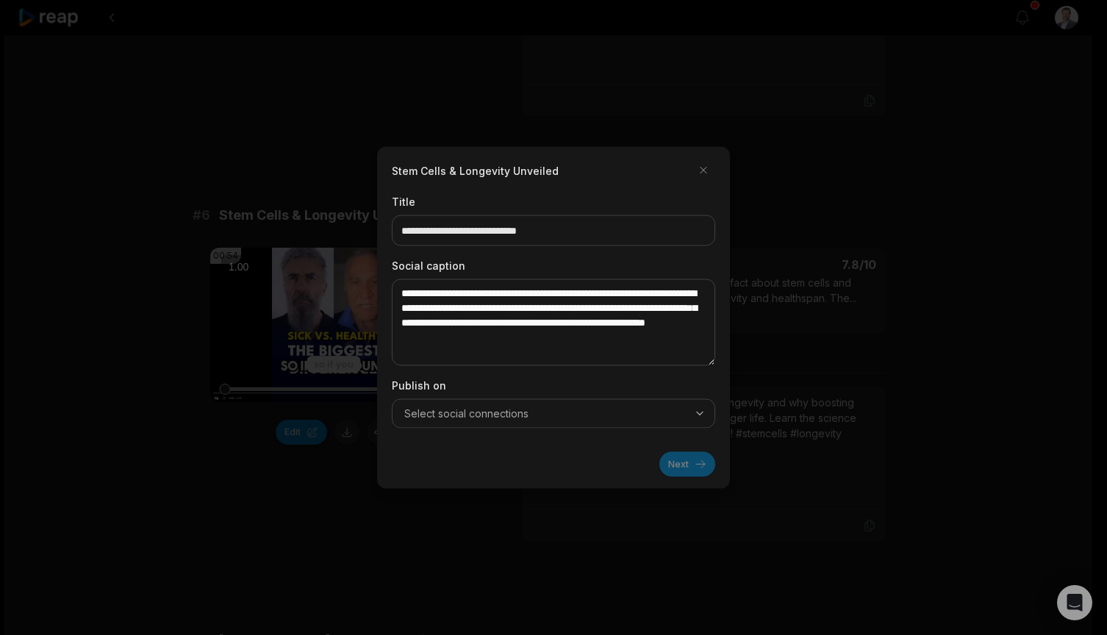
click at [699, 415] on icon "button" at bounding box center [700, 414] width 12 height 12
click at [706, 170] on button "button" at bounding box center [704, 171] width 24 height 24
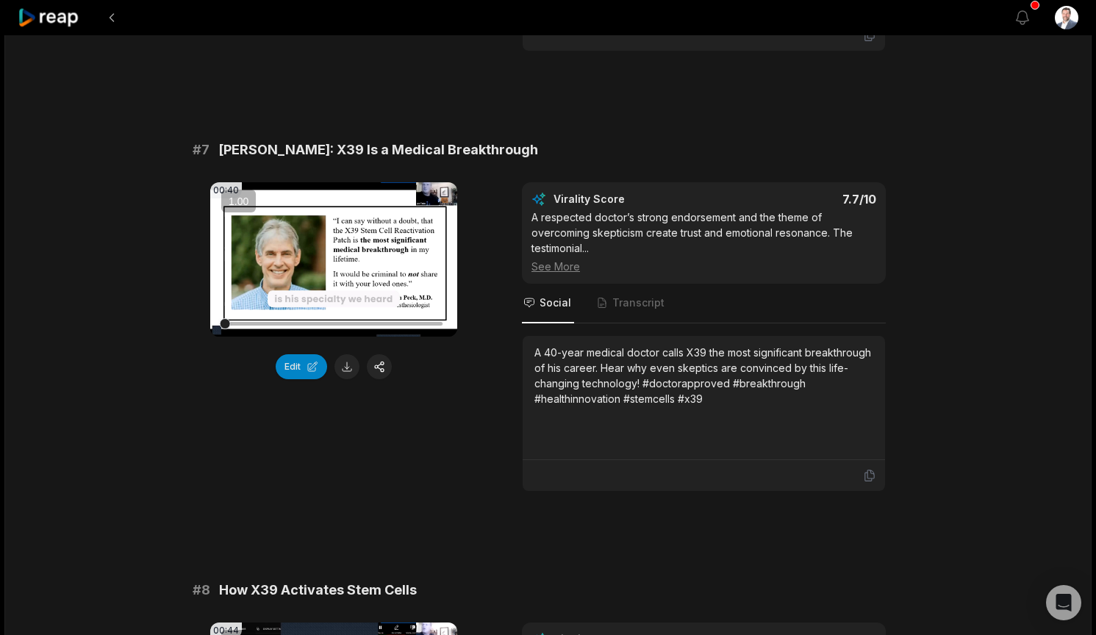
scroll to position [2500, 0]
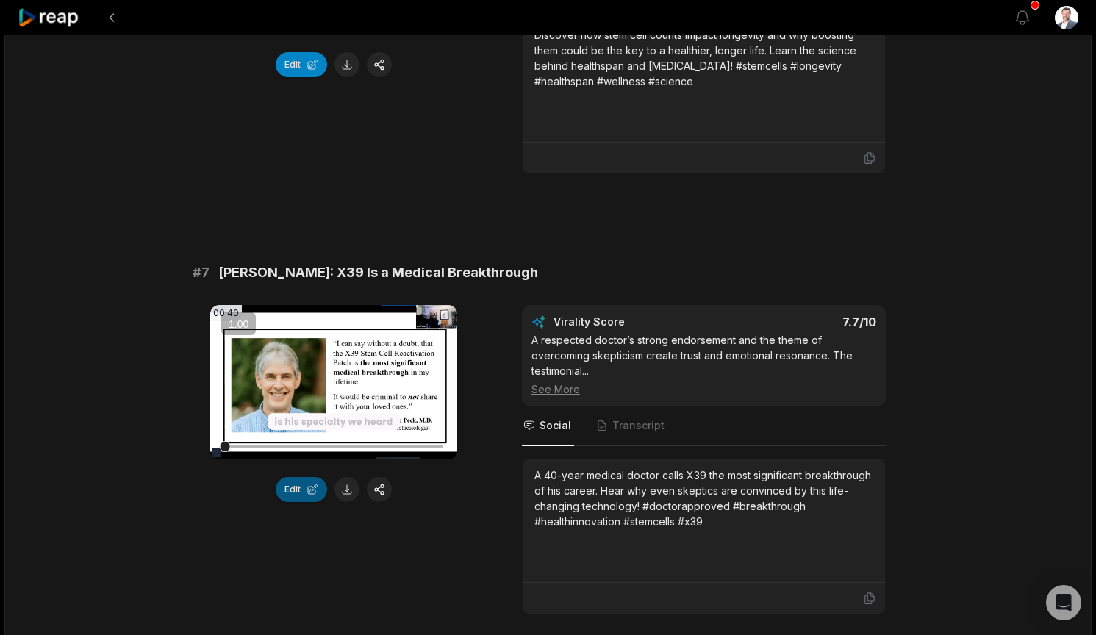
click at [301, 478] on button "Edit" at bounding box center [301, 489] width 51 height 25
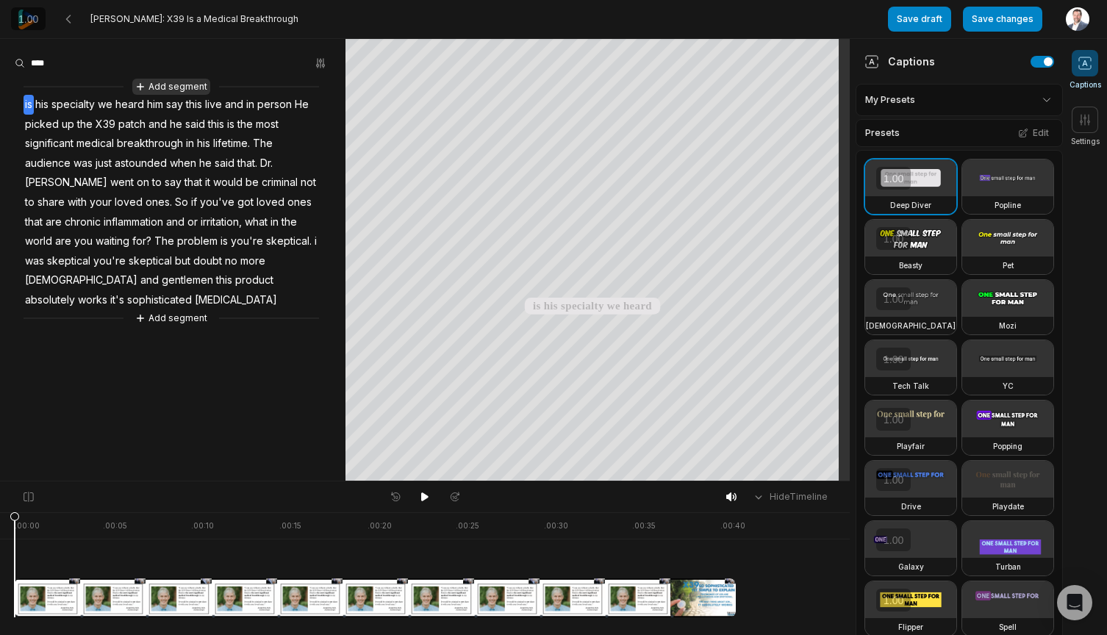
click at [172, 85] on button "Add segment" at bounding box center [171, 87] width 78 height 16
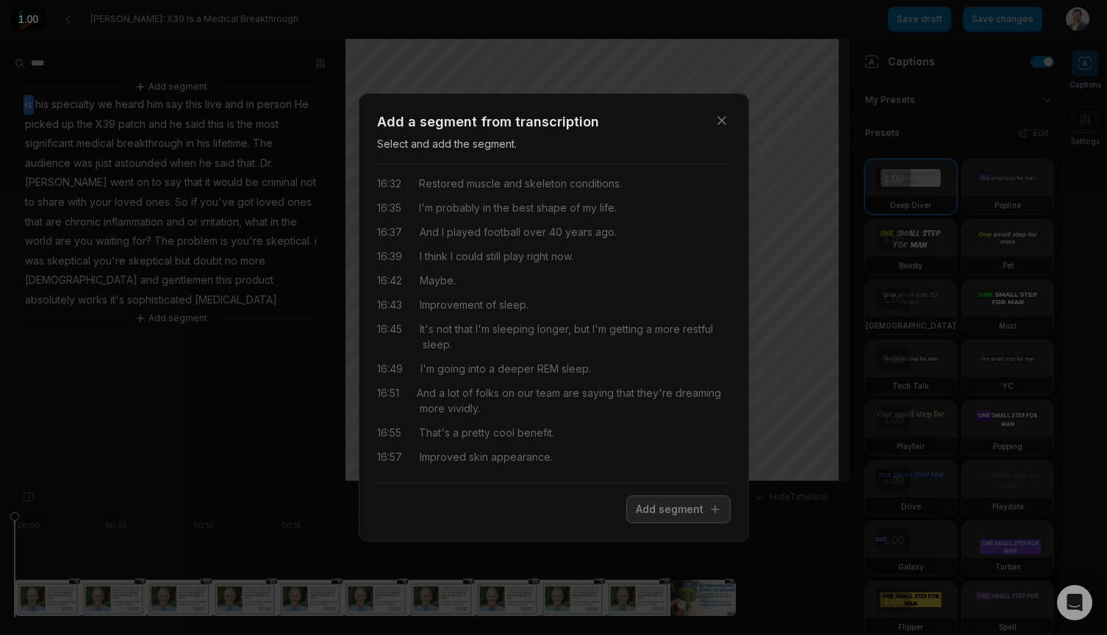
scroll to position [6903, 0]
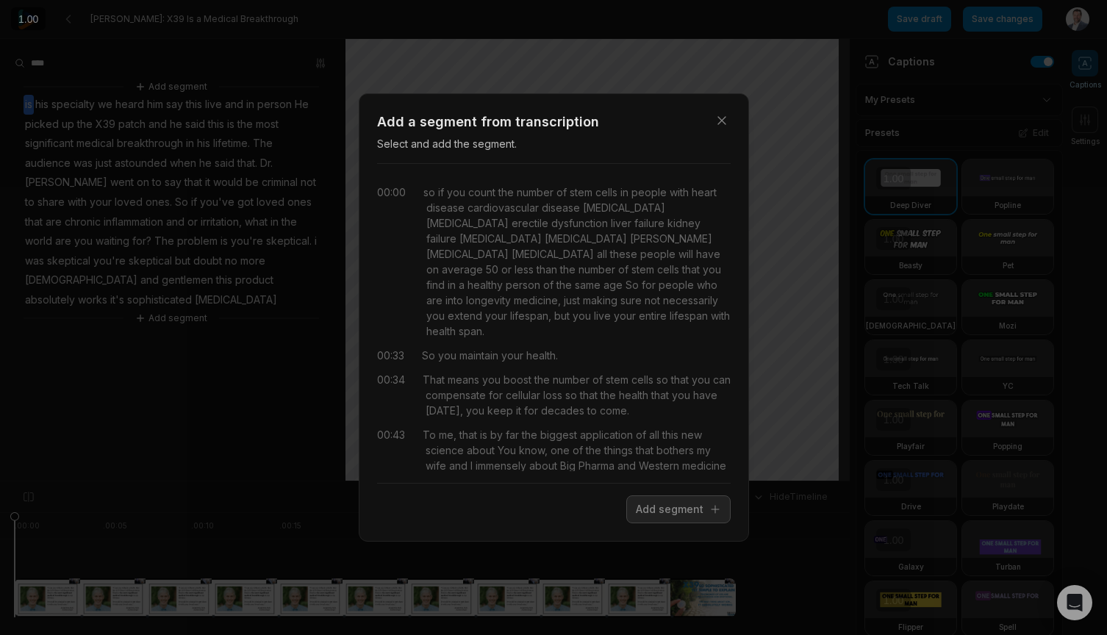
scroll to position [6903, 0]
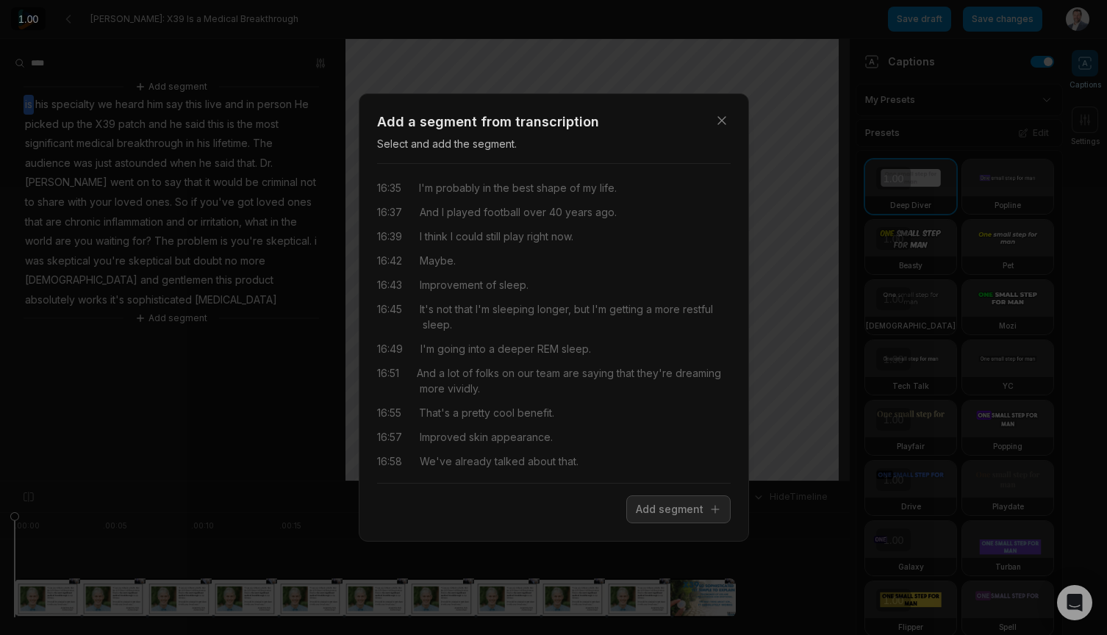
drag, startPoint x: 496, startPoint y: 440, endPoint x: 618, endPoint y: 457, distance: 123.9
click at [618, 478] on div "yeah we we've got that collagen impact going on in the fazio family for sure he…" at bounding box center [576, 509] width 310 height 62
click at [679, 516] on button "Add segment" at bounding box center [679, 510] width 104 height 28
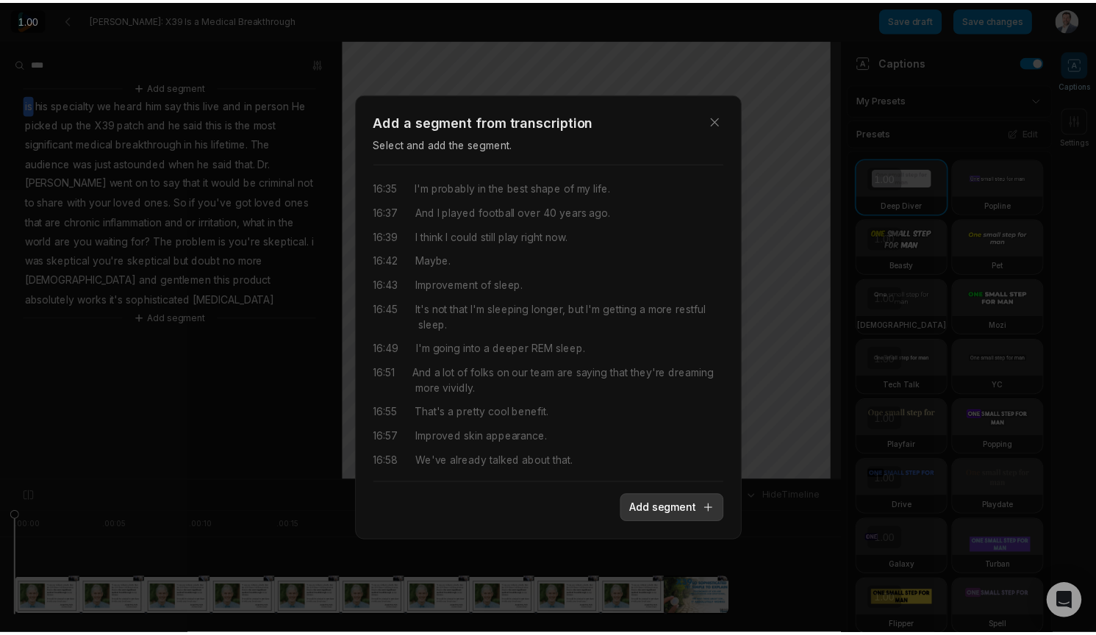
scroll to position [0, 0]
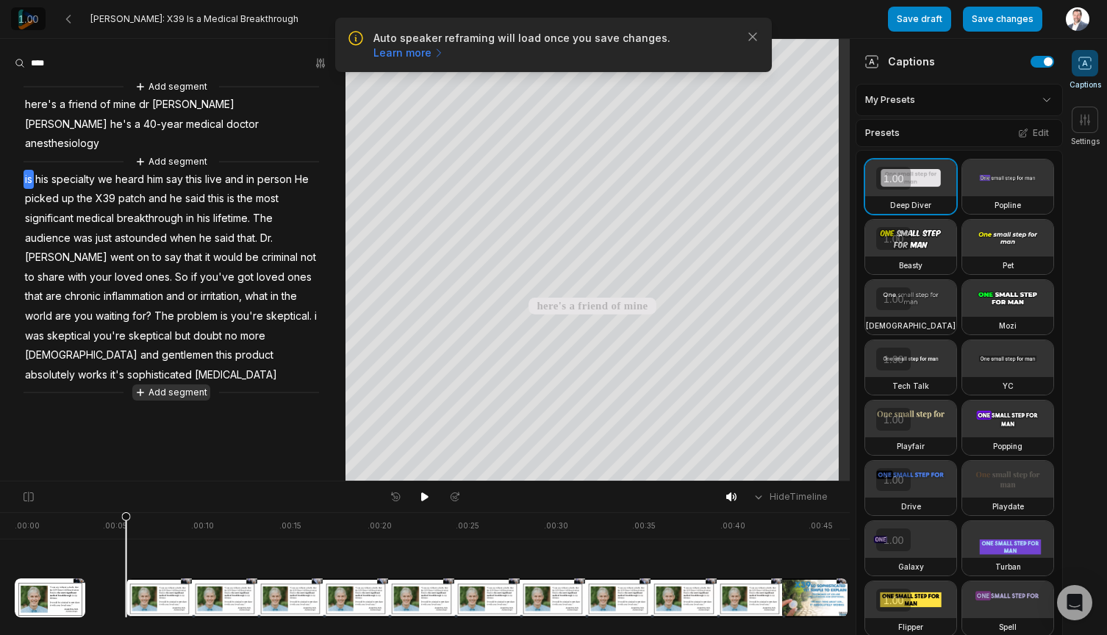
click at [170, 385] on button "Add segment" at bounding box center [171, 393] width 78 height 16
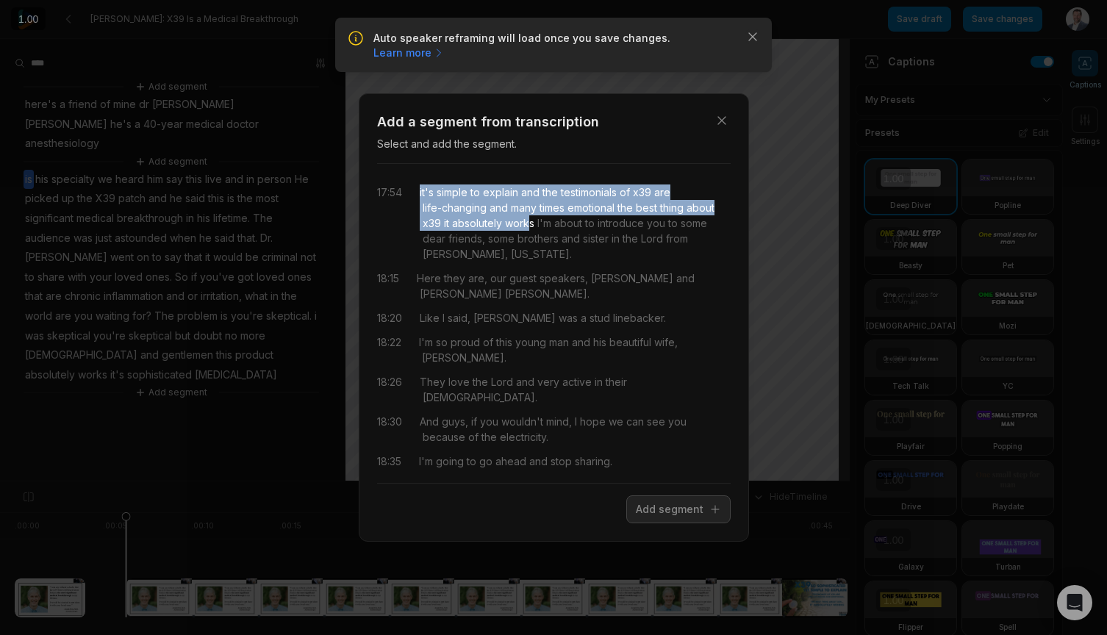
drag, startPoint x: 418, startPoint y: 188, endPoint x: 530, endPoint y: 221, distance: 117.5
click at [530, 221] on div "17:54 it's simple to explain and the testimonials of x39 are life-changing and …" at bounding box center [554, 223] width 354 height 77
click at [673, 515] on button "Add segment" at bounding box center [679, 510] width 104 height 28
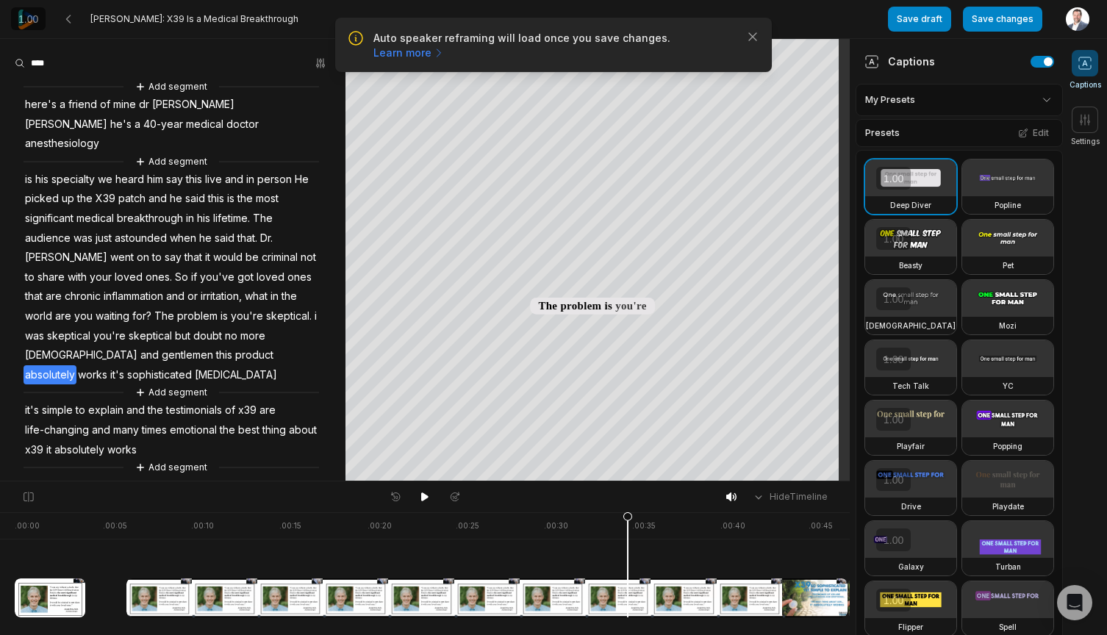
drag, startPoint x: 124, startPoint y: 518, endPoint x: 627, endPoint y: 529, distance: 503.1
click at [627, 529] on icon at bounding box center [628, 569] width 9 height 112
click at [427, 496] on icon at bounding box center [424, 497] width 7 height 9
click at [988, 23] on button "Save changes" at bounding box center [1002, 19] width 79 height 25
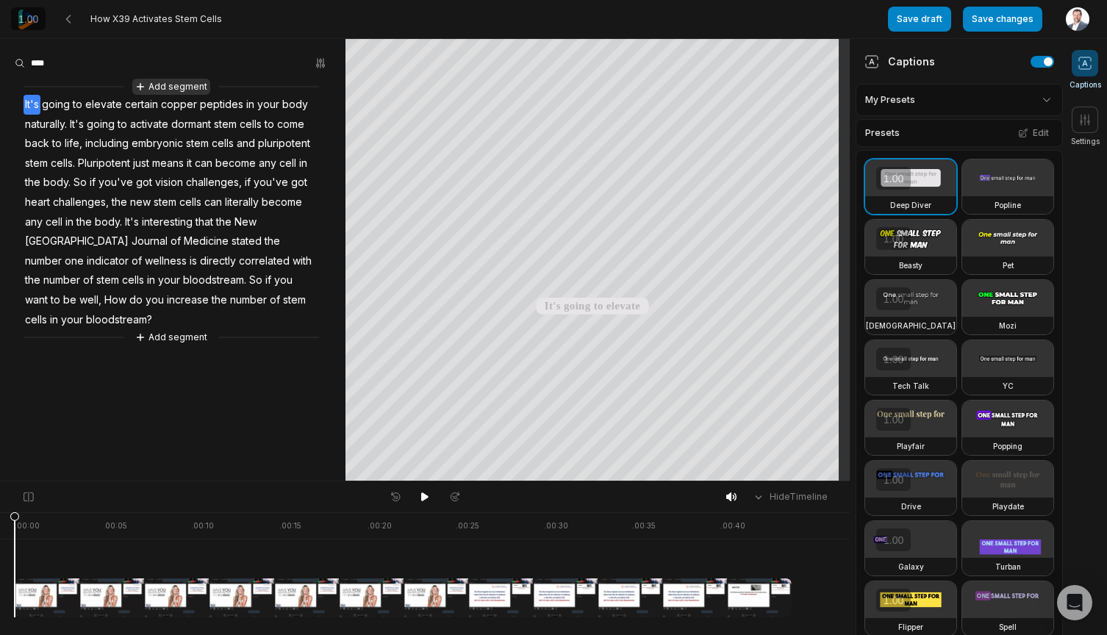
click at [189, 83] on button "Add segment" at bounding box center [171, 87] width 78 height 16
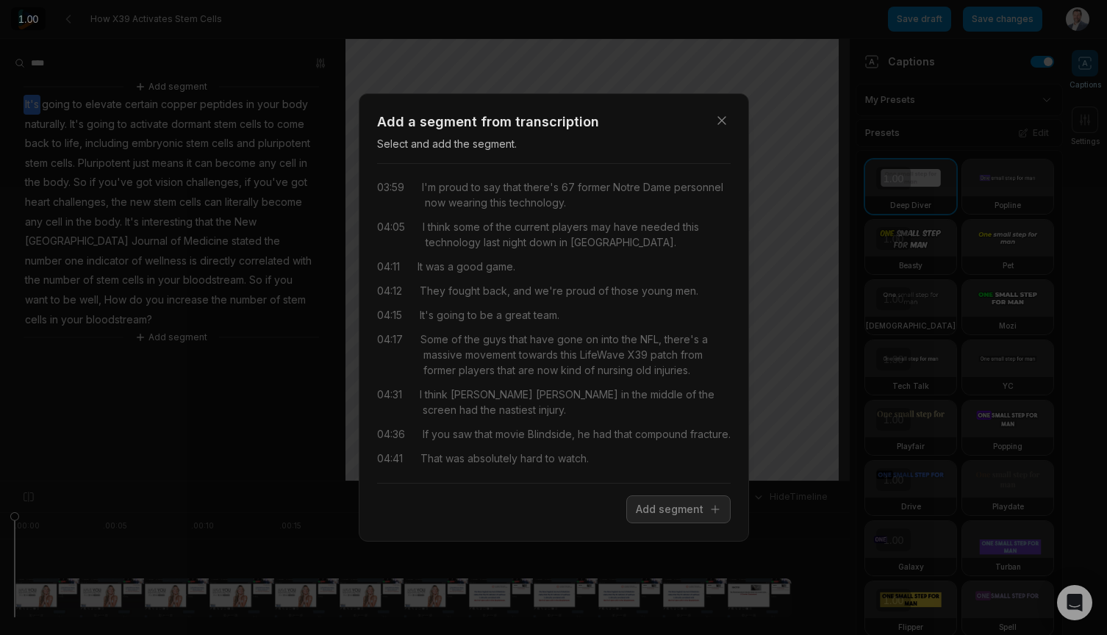
scroll to position [1710, 0]
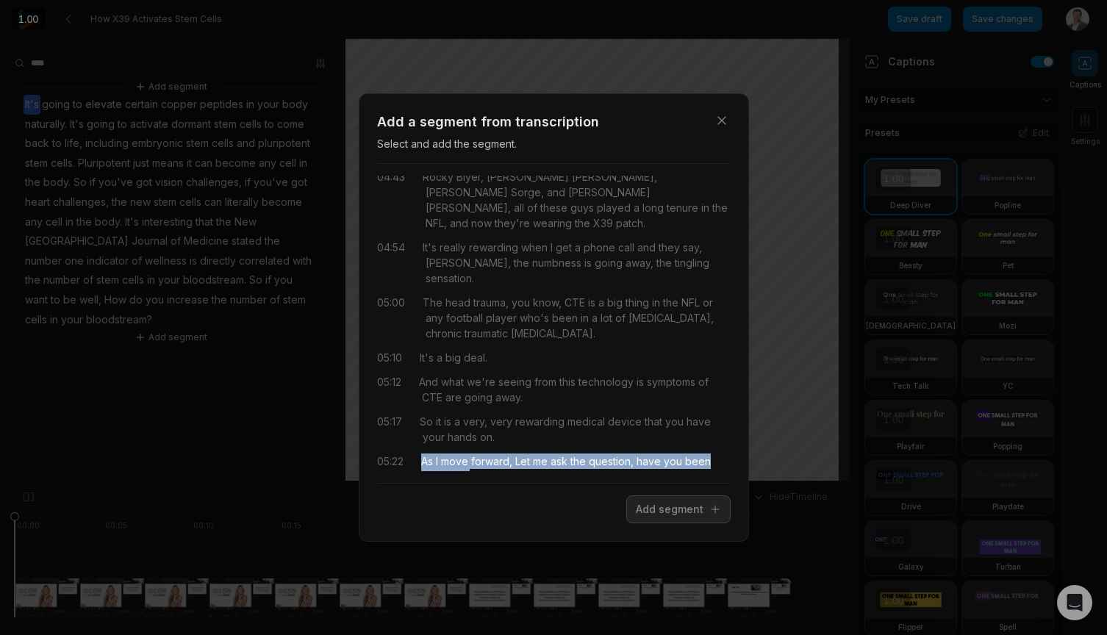
drag, startPoint x: 423, startPoint y: 413, endPoint x: 699, endPoint y: 479, distance: 283.4
click at [699, 479] on div "00:00 so if you count the number of stem cells in people with heart disease car…" at bounding box center [554, 323] width 354 height 321
click at [677, 512] on button "Add segment" at bounding box center [679, 510] width 104 height 28
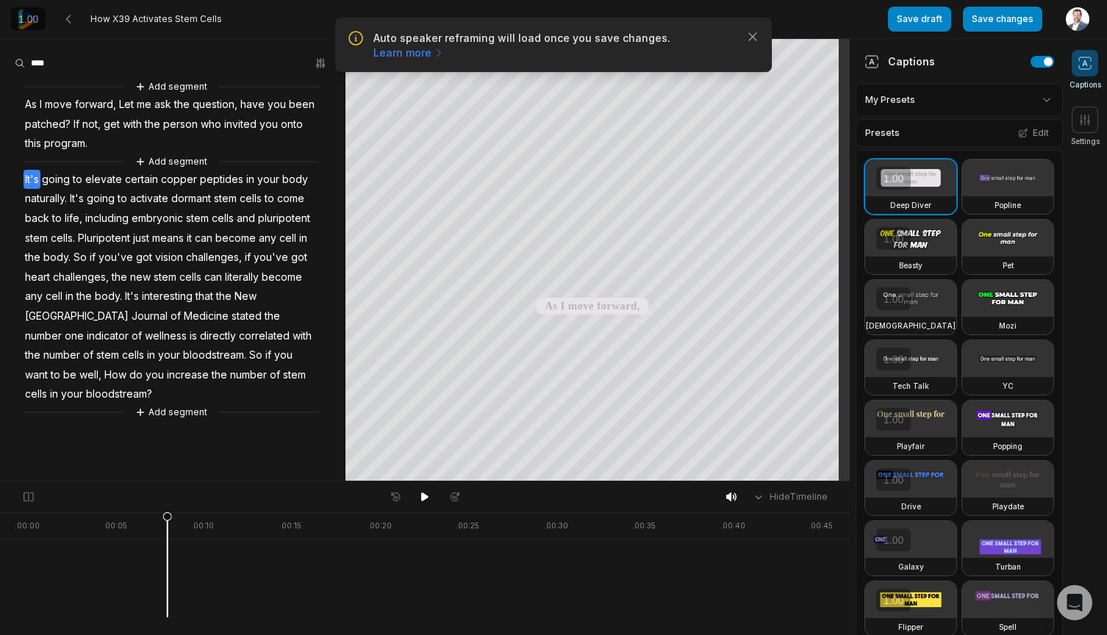
scroll to position [0, 0]
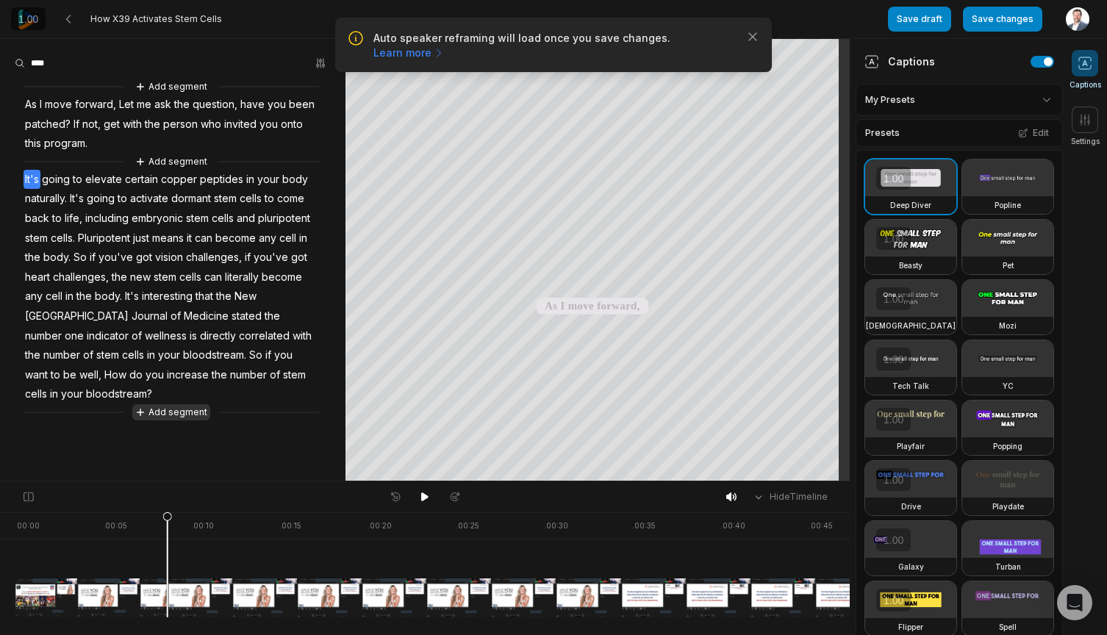
click at [174, 404] on button "Add segment" at bounding box center [171, 412] width 78 height 16
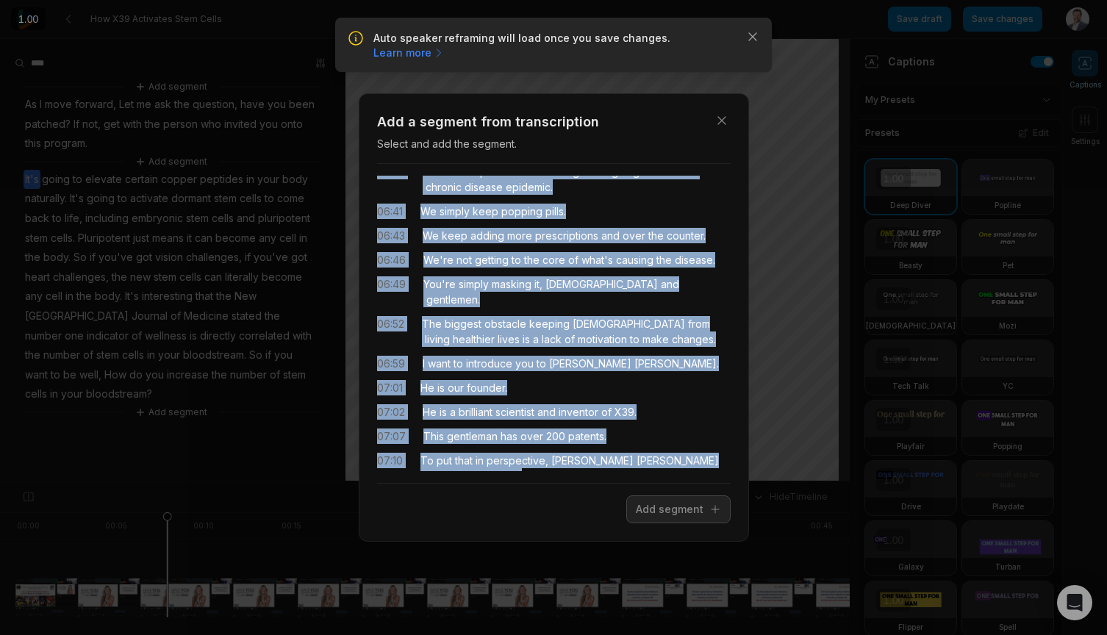
scroll to position [240, 0]
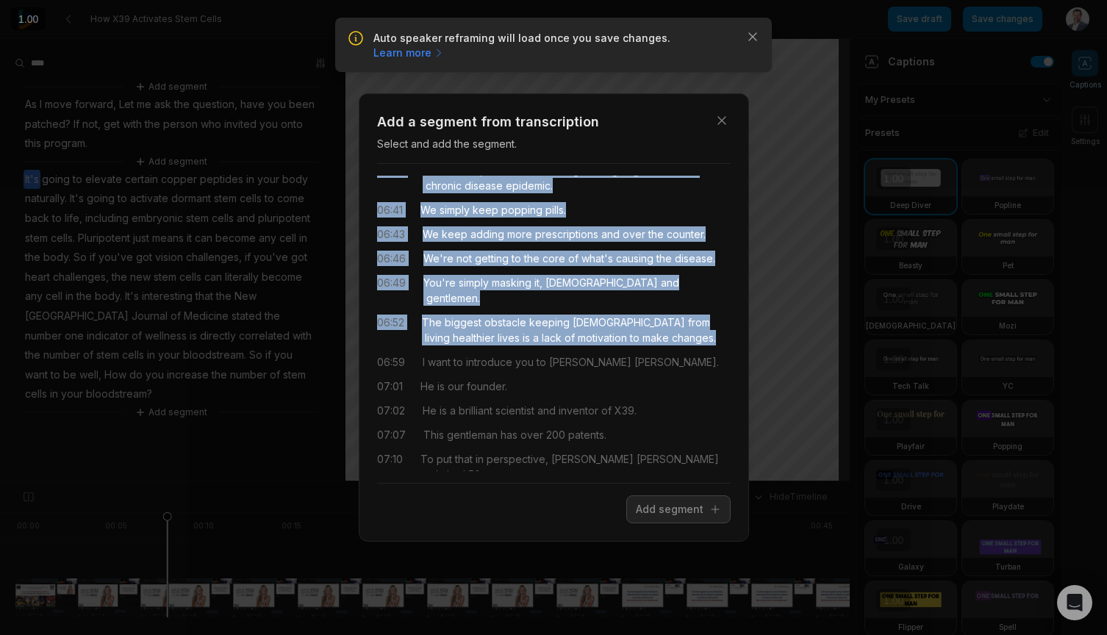
drag, startPoint x: 421, startPoint y: 190, endPoint x: 695, endPoint y: 321, distance: 303.9
click at [695, 321] on div "06:16 Let's talk about the facts. 06:17 The pharmaceutical industry does not cr…" at bounding box center [554, 324] width 354 height 296
click at [693, 510] on button "Add segment" at bounding box center [679, 510] width 104 height 28
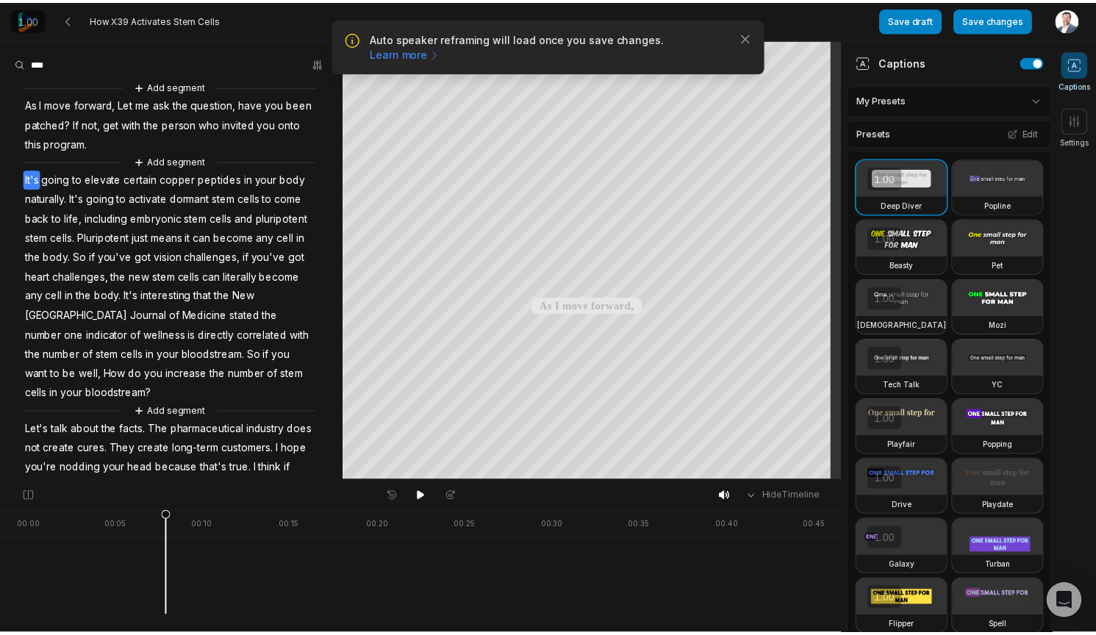
scroll to position [0, 0]
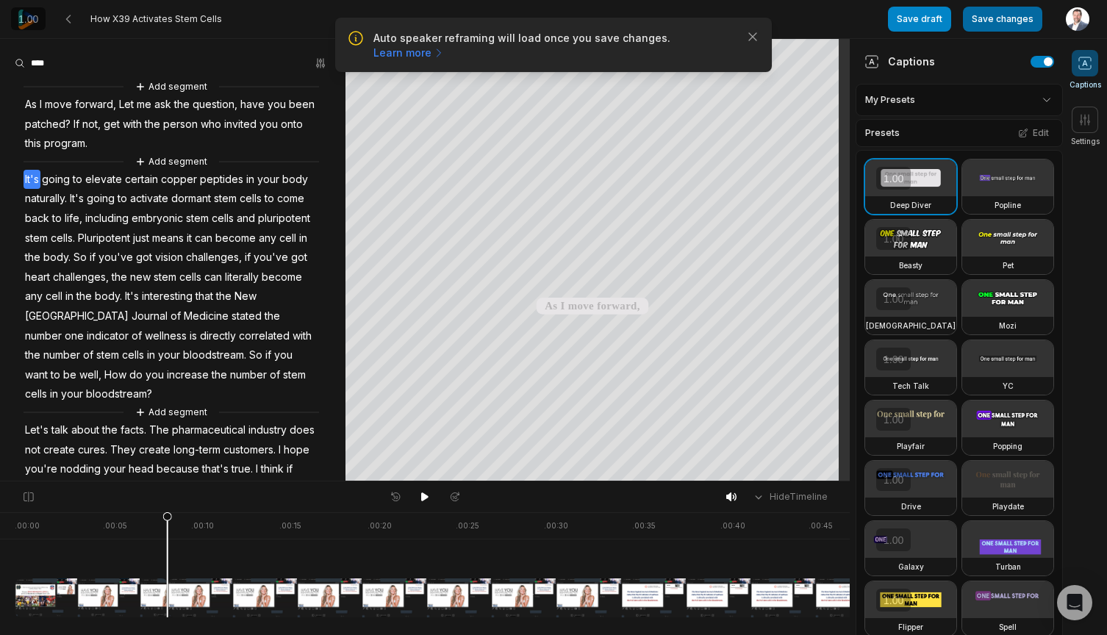
click at [993, 17] on button "Save changes" at bounding box center [1002, 19] width 79 height 25
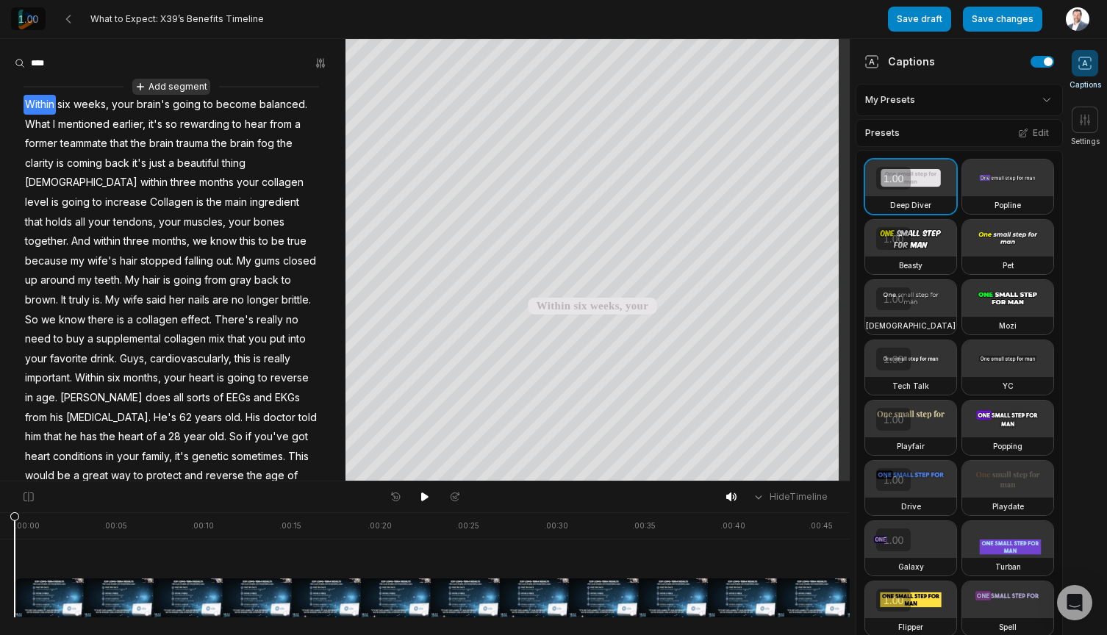
click at [171, 82] on button "Add segment" at bounding box center [171, 87] width 78 height 16
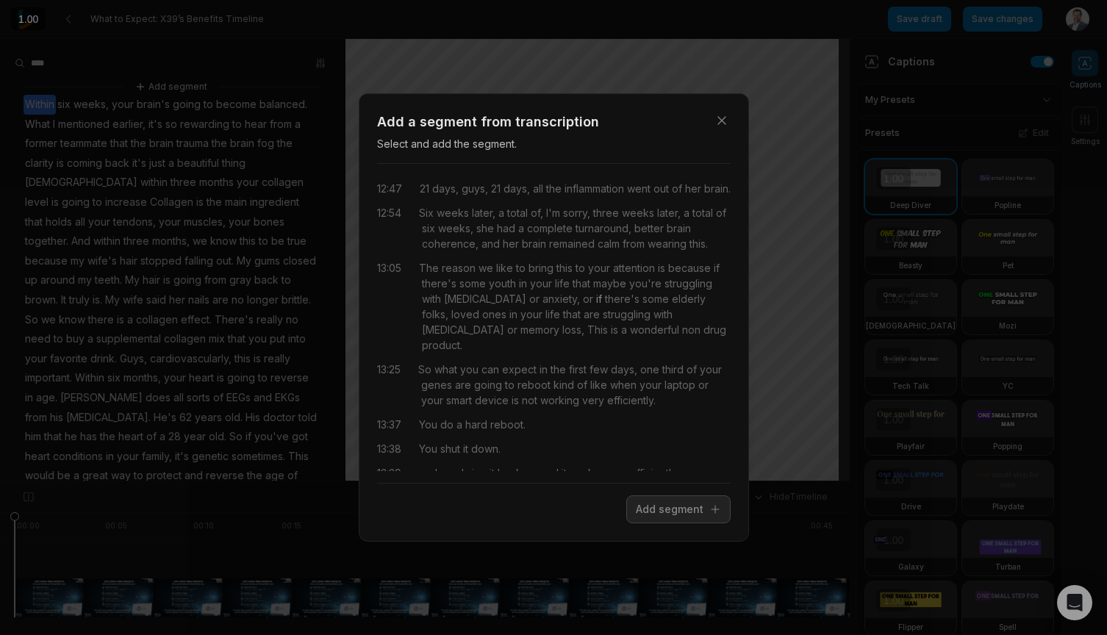
scroll to position [5317, 0]
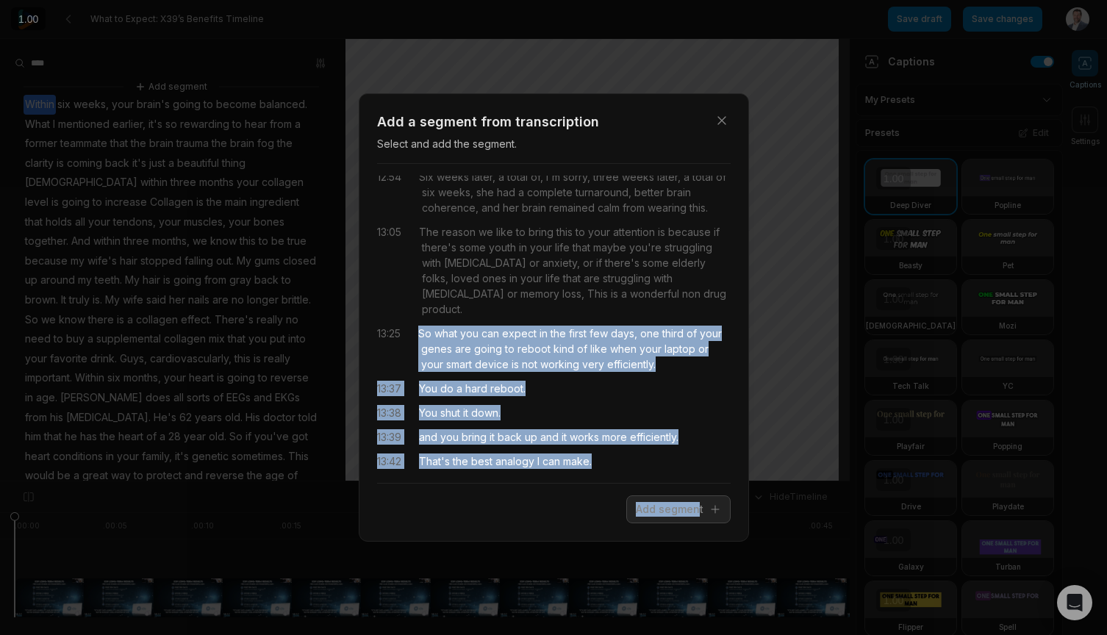
drag, startPoint x: 421, startPoint y: 286, endPoint x: 701, endPoint y: 485, distance: 342.8
click at [701, 485] on div "Close Add a segment from transcription Select and add the segment. 00:00 so if …" at bounding box center [554, 317] width 390 height 449
click at [673, 513] on button "Add segment" at bounding box center [679, 510] width 104 height 28
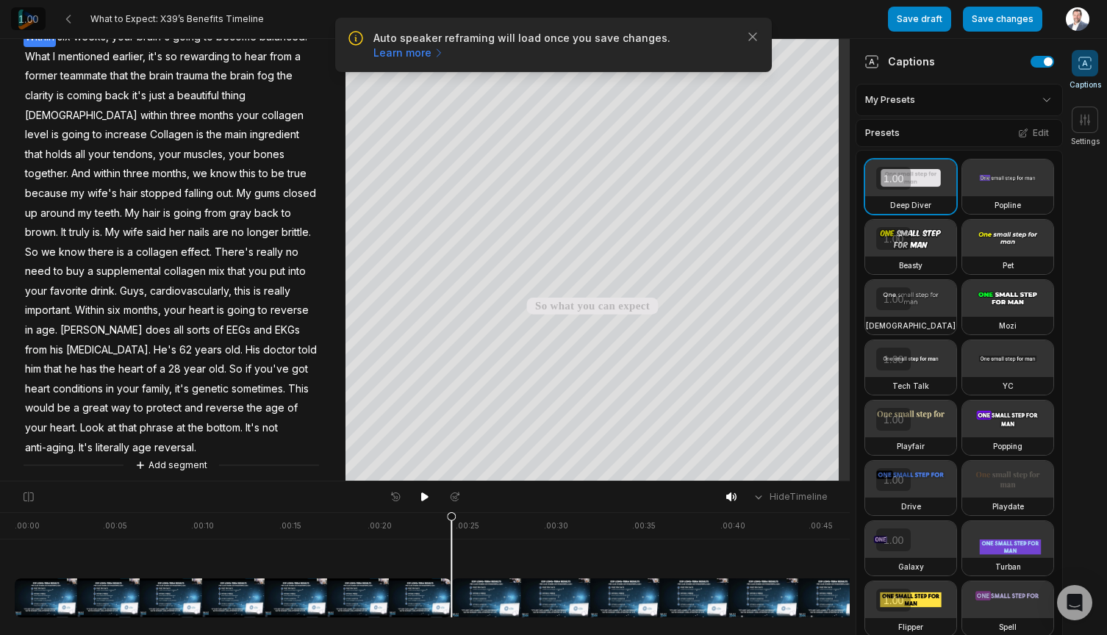
scroll to position [246, 0]
